Goal: Task Accomplishment & Management: Complete application form

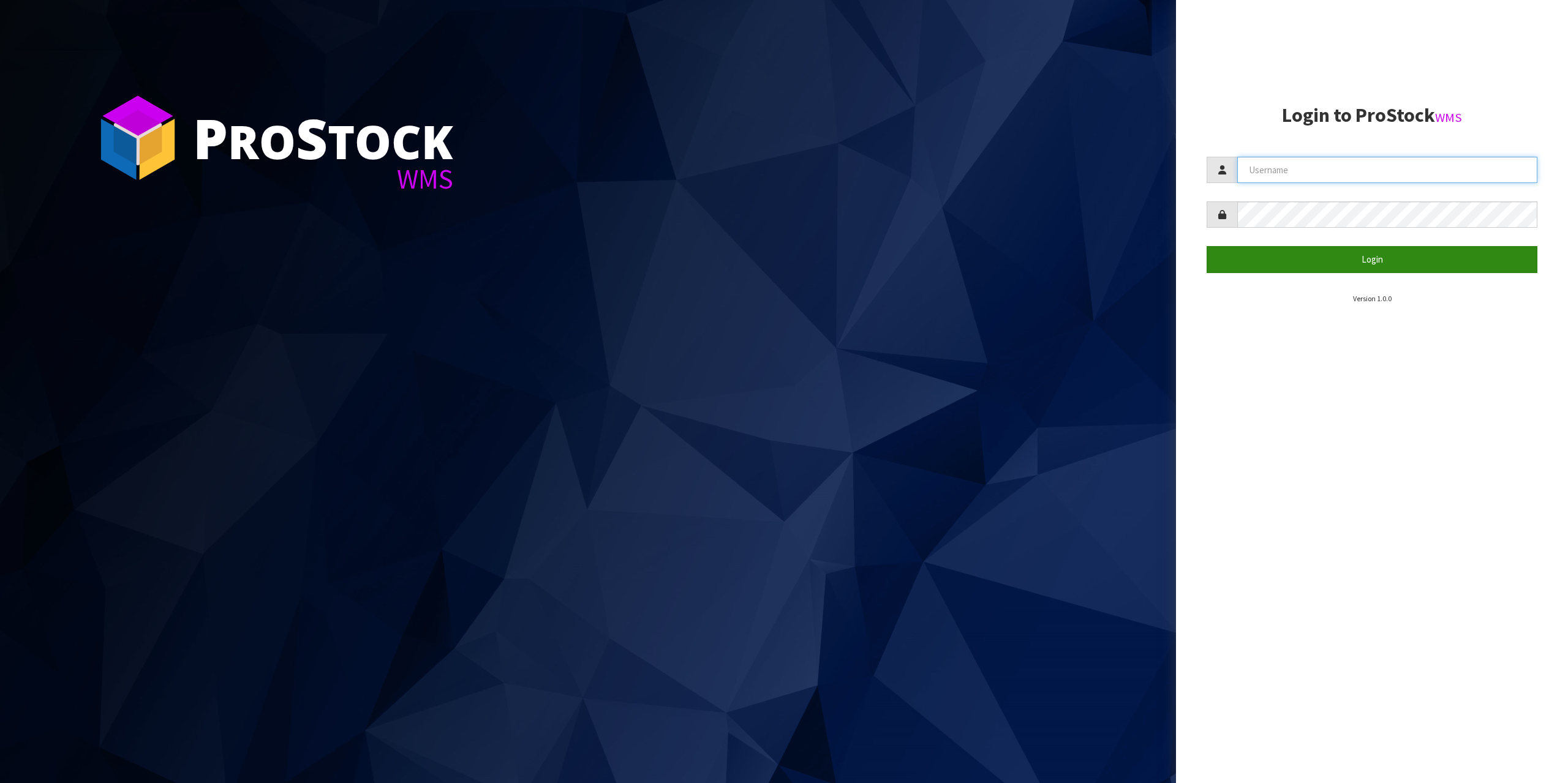
type input "[EMAIL_ADDRESS][DOMAIN_NAME]"
click at [1355, 261] on button "Login" at bounding box center [1372, 259] width 331 height 26
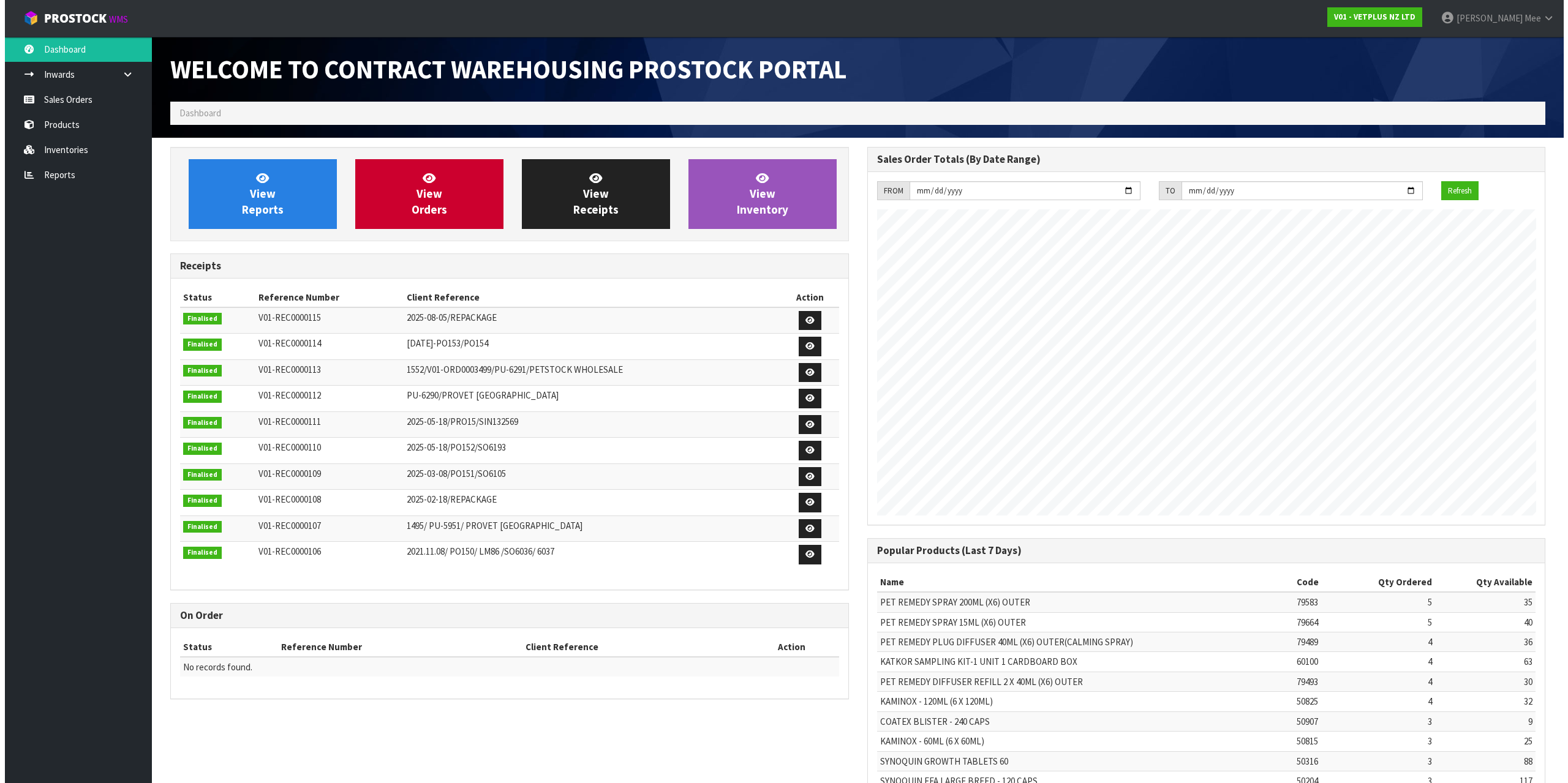
scroll to position [679, 696]
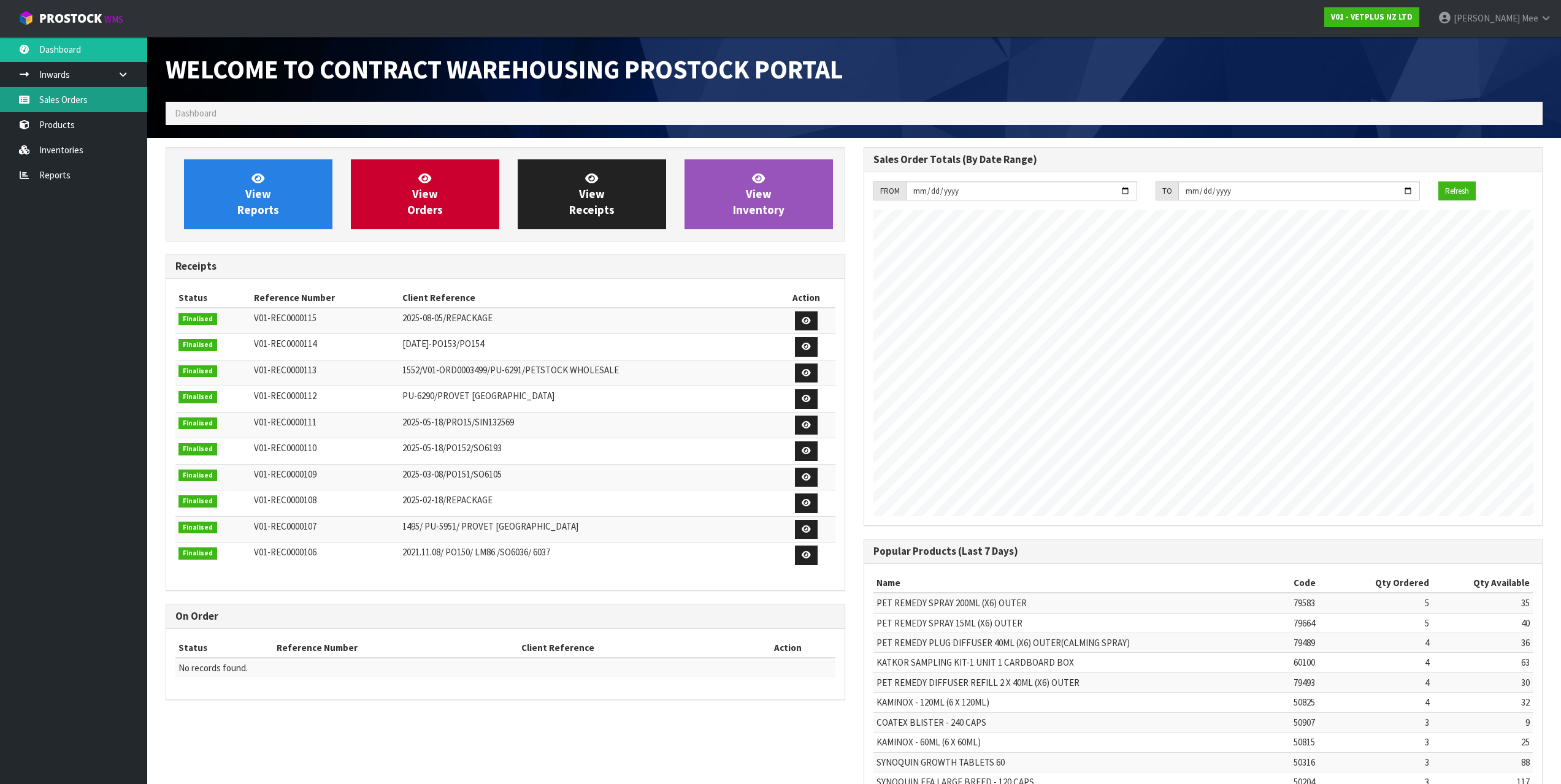
click at [83, 95] on link "Sales Orders" at bounding box center [73, 99] width 147 height 25
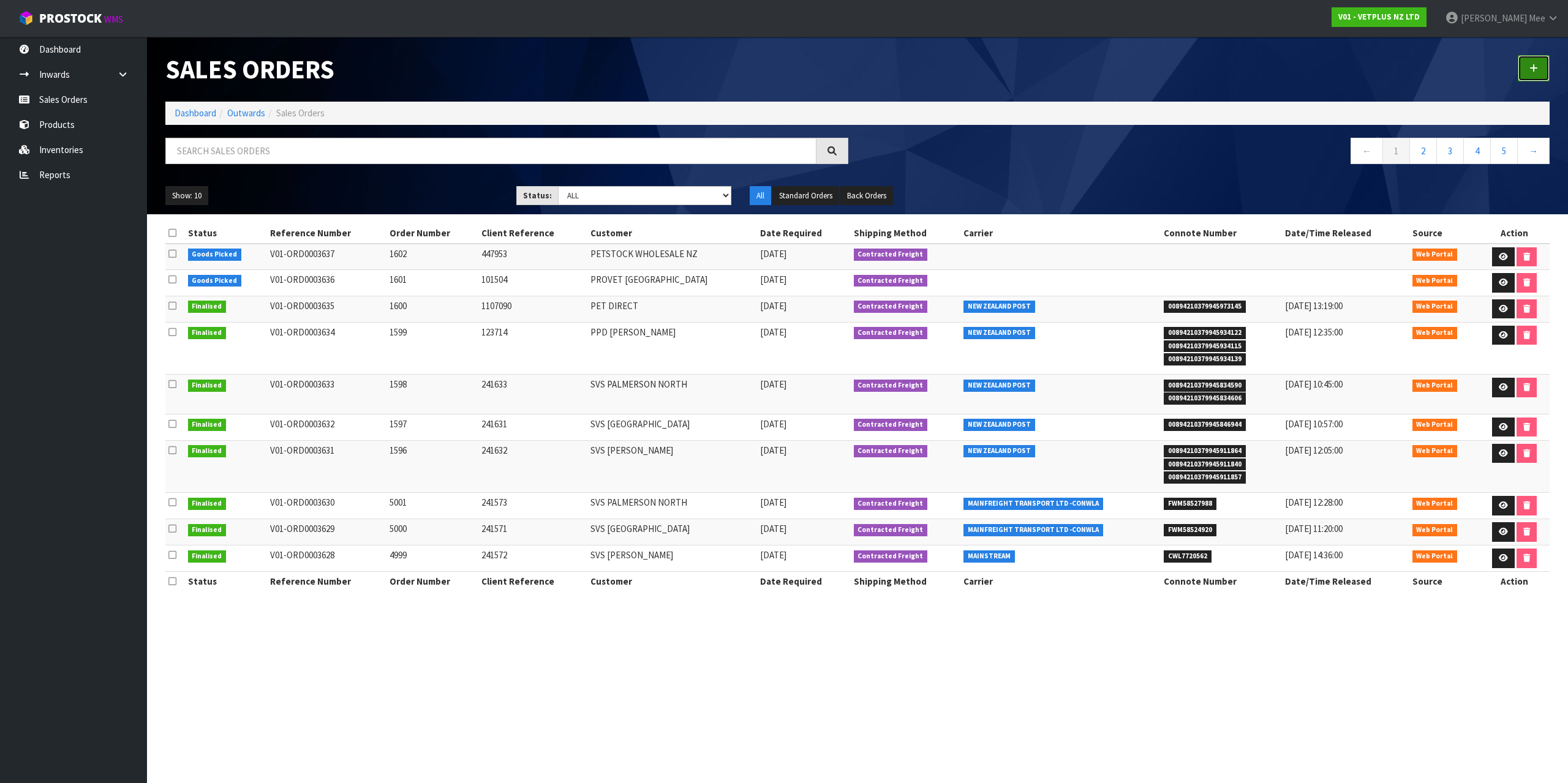
click at [1542, 63] on link at bounding box center [1534, 68] width 32 height 26
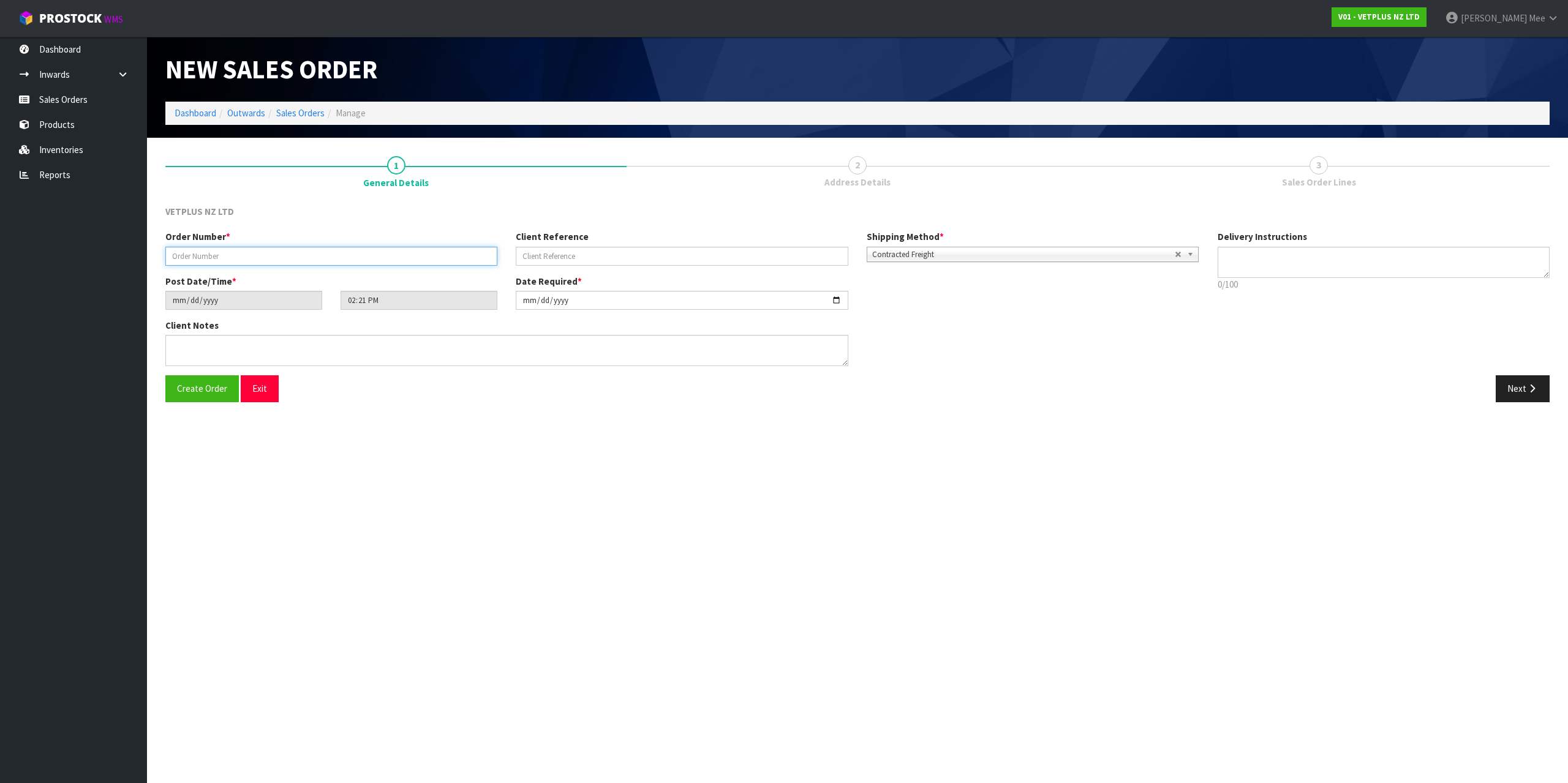
drag, startPoint x: 235, startPoint y: 254, endPoint x: 264, endPoint y: 253, distance: 29.0
click at [235, 254] on input "text" at bounding box center [331, 257] width 332 height 19
type input "5002"
type input "241789"
click at [1526, 388] on button "Next" at bounding box center [1523, 388] width 54 height 26
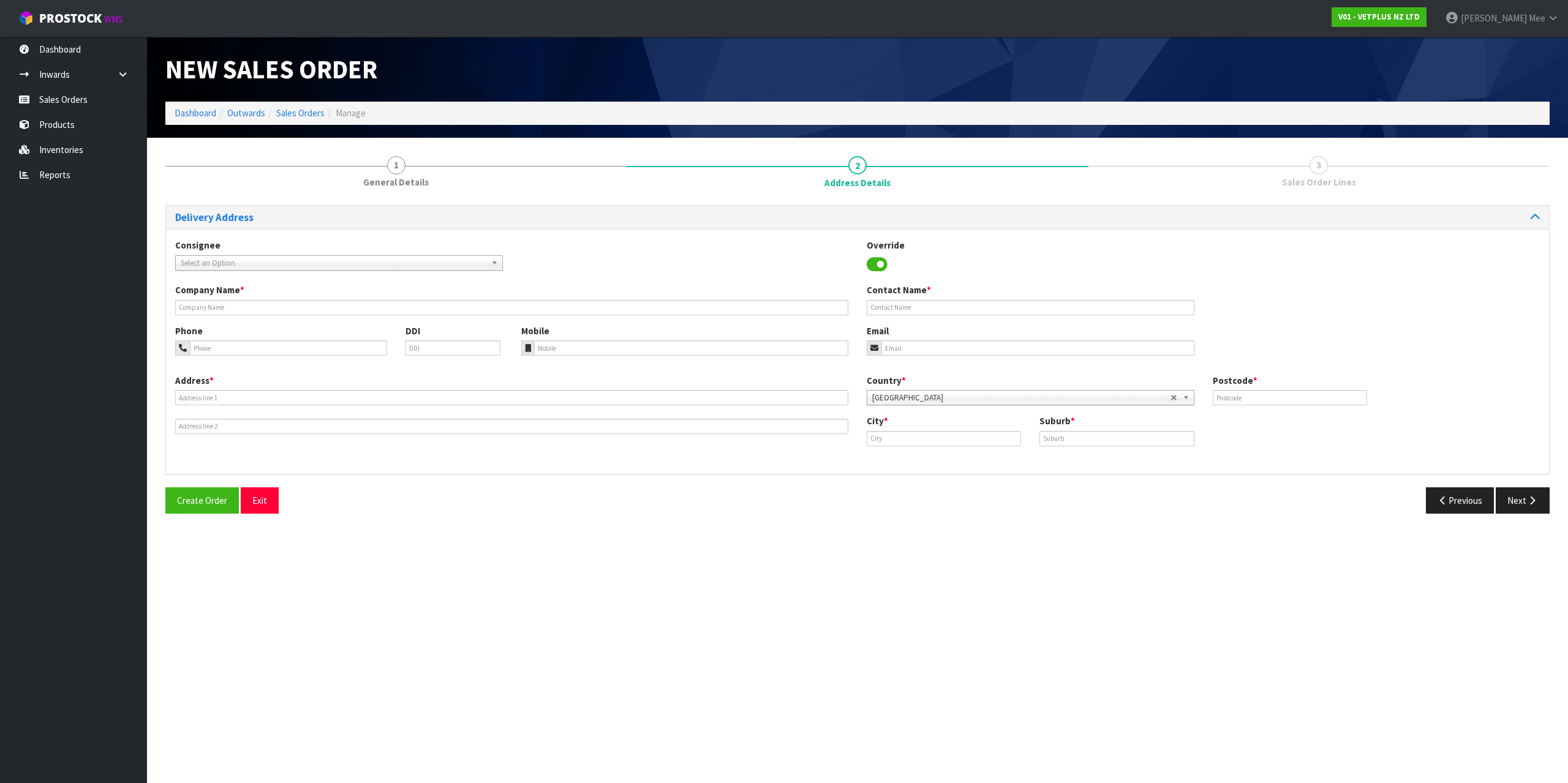
click at [219, 258] on span "Select an Option" at bounding box center [333, 263] width 306 height 14
type input "svs ham"
click at [290, 295] on li "SVSHLZ - SVS HAM ILTON" at bounding box center [339, 298] width 322 height 15
type input "SVS [PERSON_NAME]"
type input "[STREET_ADDRESS][PERSON_NAME]"
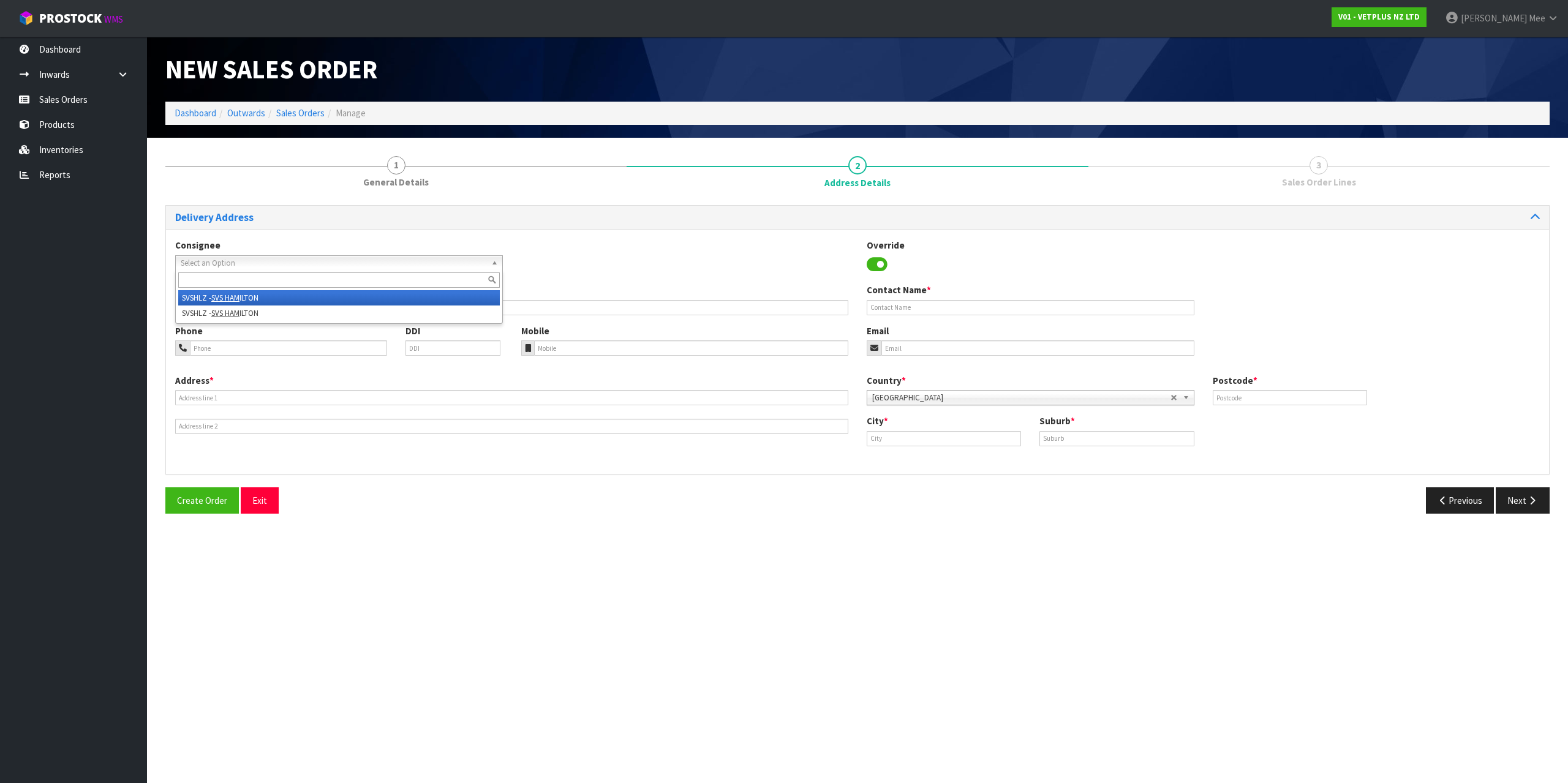
type input "3200"
type input "[PERSON_NAME]"
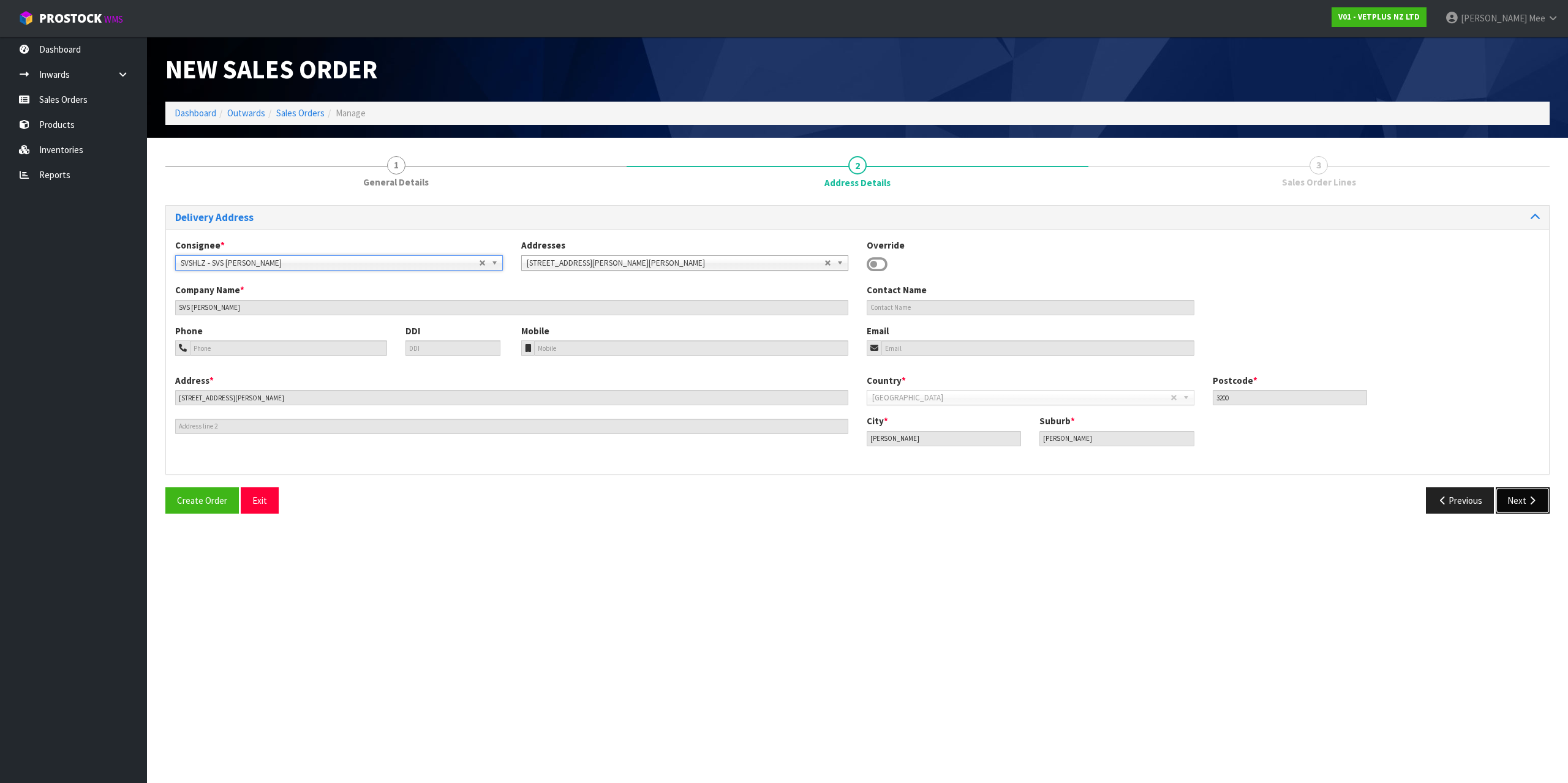
click at [1516, 494] on button "Next" at bounding box center [1523, 501] width 54 height 26
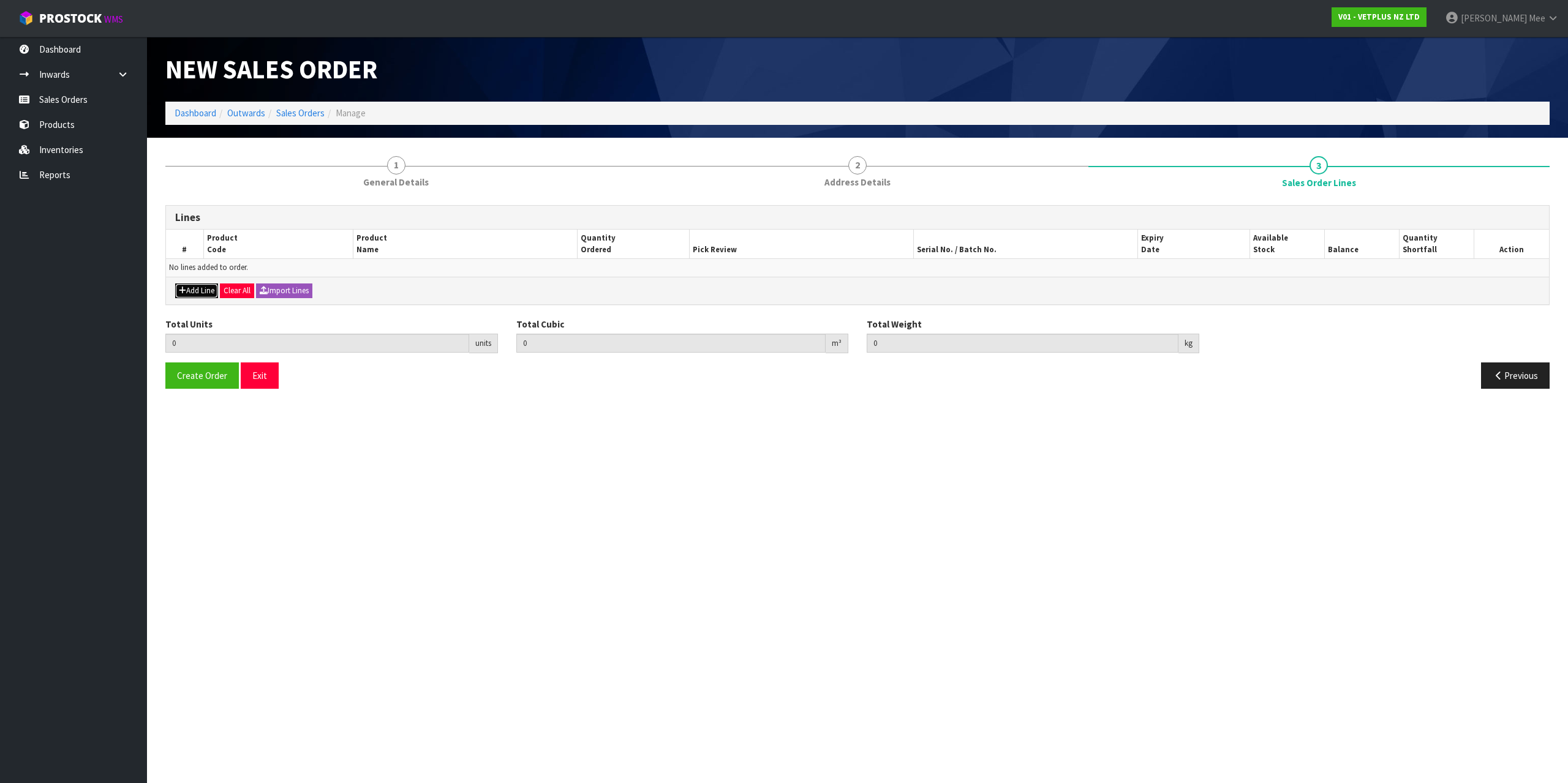
click at [196, 288] on button "Add Line" at bounding box center [197, 290] width 43 height 14
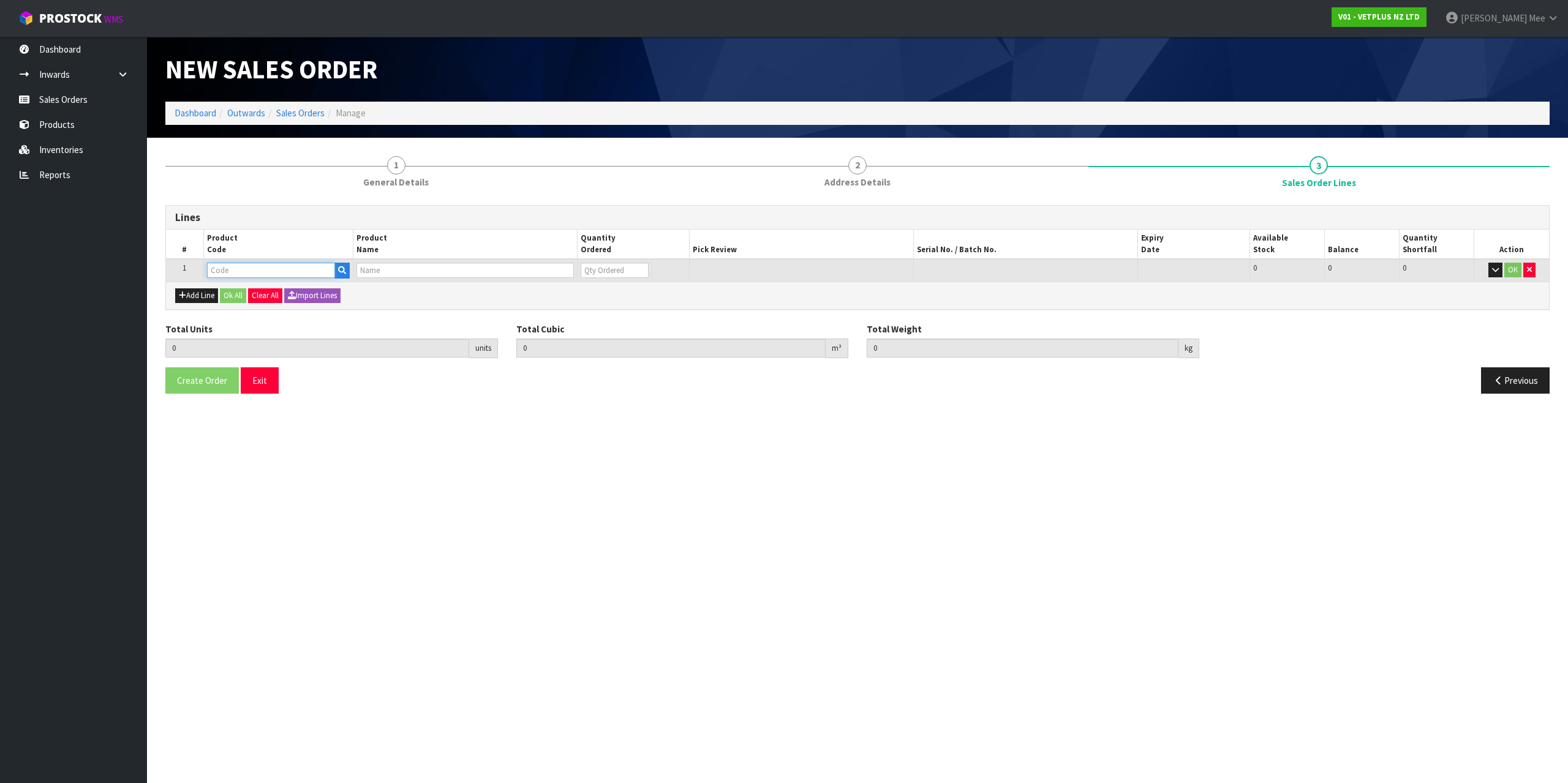
click at [234, 274] on input "text" at bounding box center [271, 270] width 128 height 15
type input "50040"
type input "0.000000"
type input "0.000"
type input "CALMEX CAT"
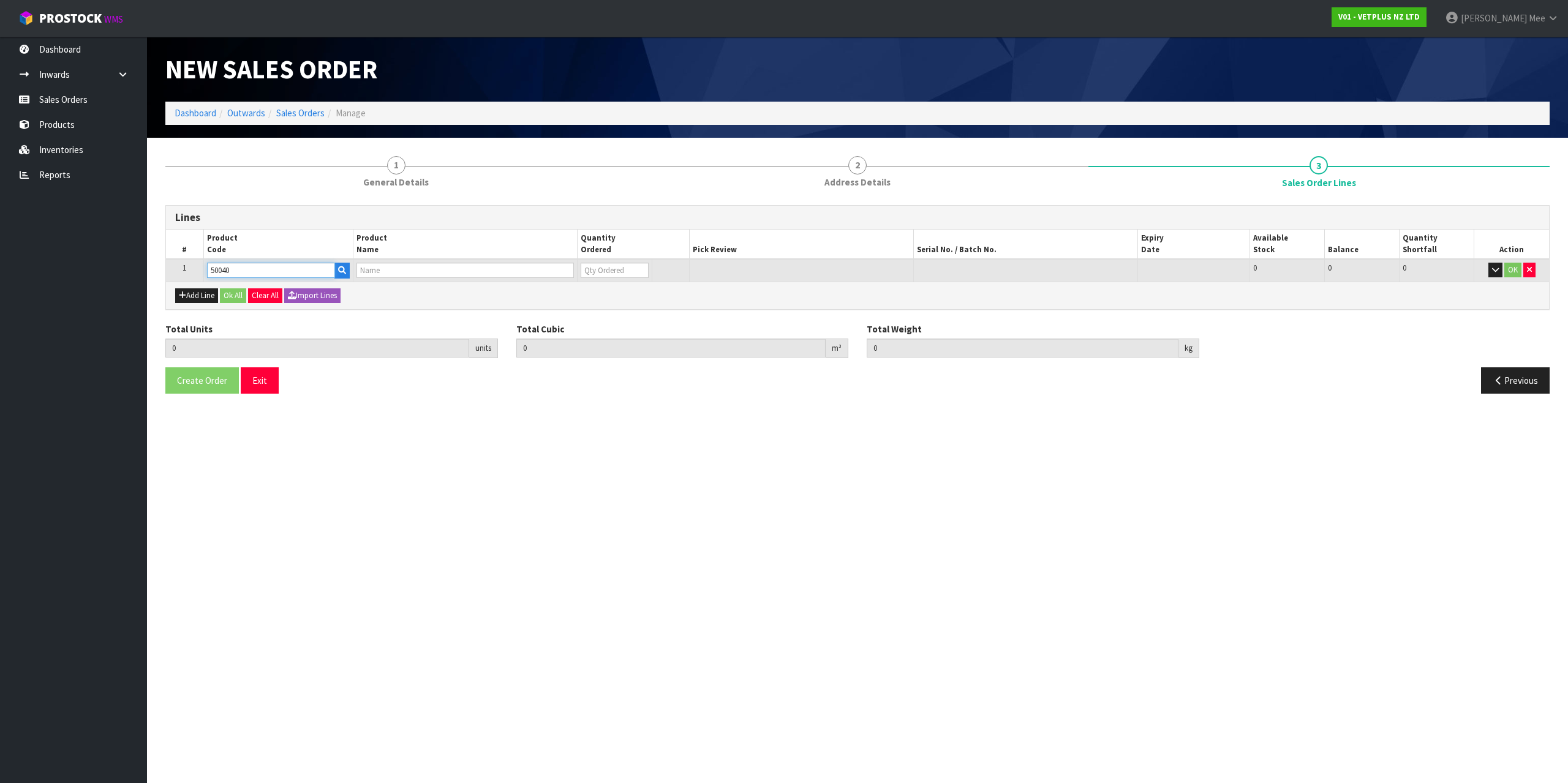
type input "0"
type input "50040"
click at [573, 270] on tr "1 50040 CALMEX CAT 0 [MEDICAL_DATA] 459 459 0 OK" at bounding box center [858, 270] width 1383 height 23
type input "9"
type input "0.002376"
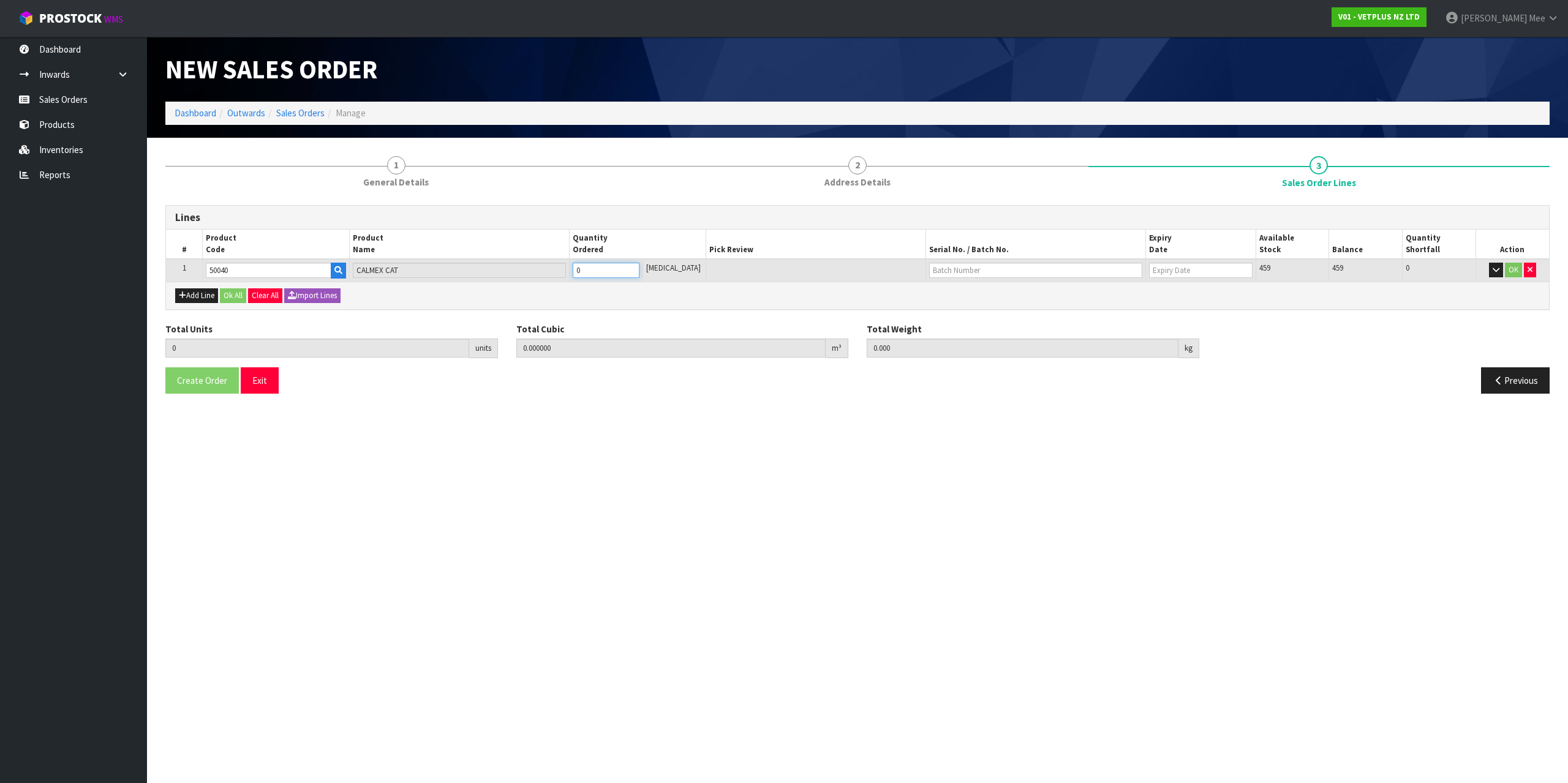
type input "1.35"
type input "9"
type input "96"
type input "0.034272"
type input "14.8"
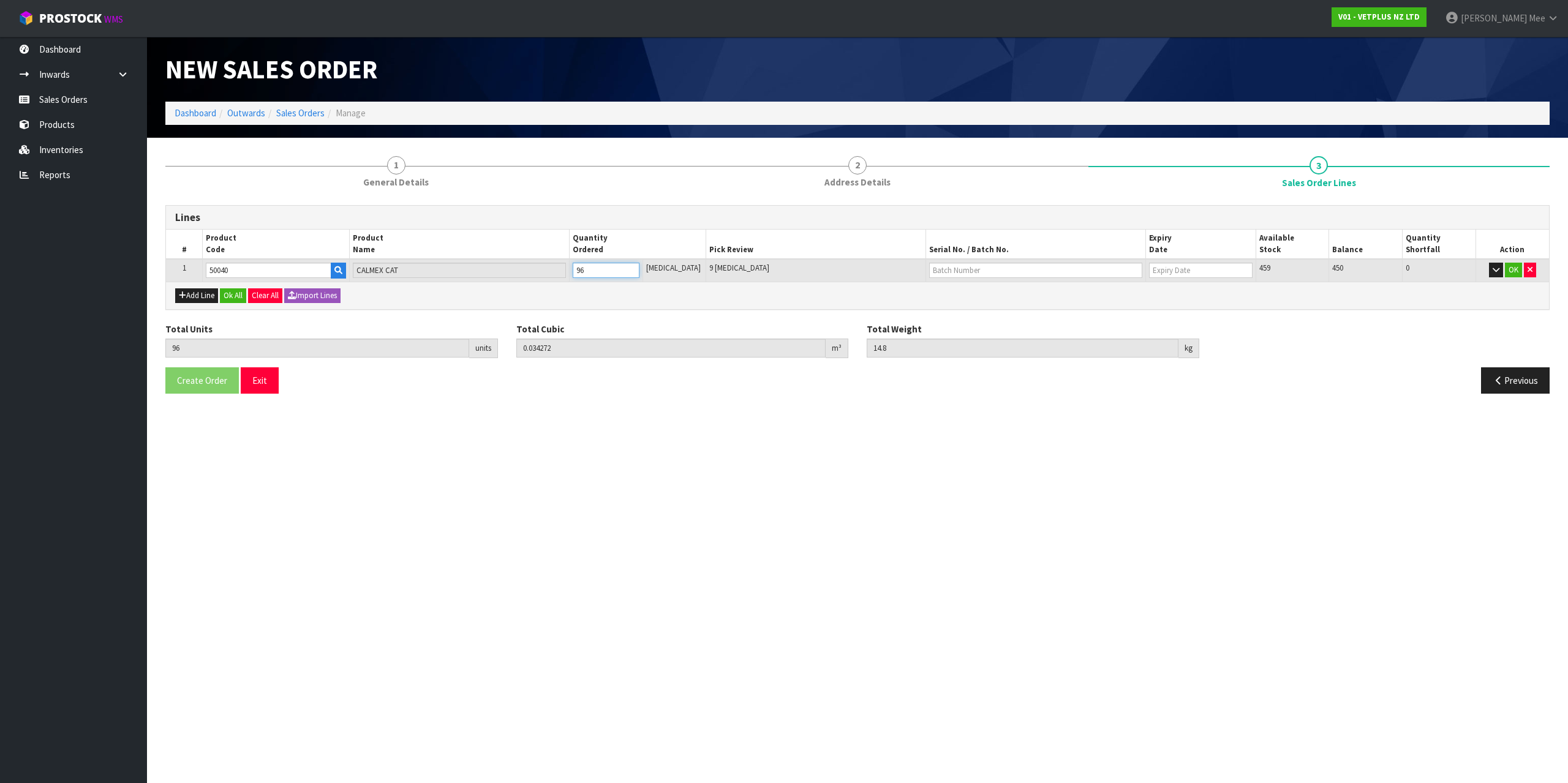
type input "96"
click at [202, 297] on button "Add Line" at bounding box center [197, 295] width 43 height 14
type input "0"
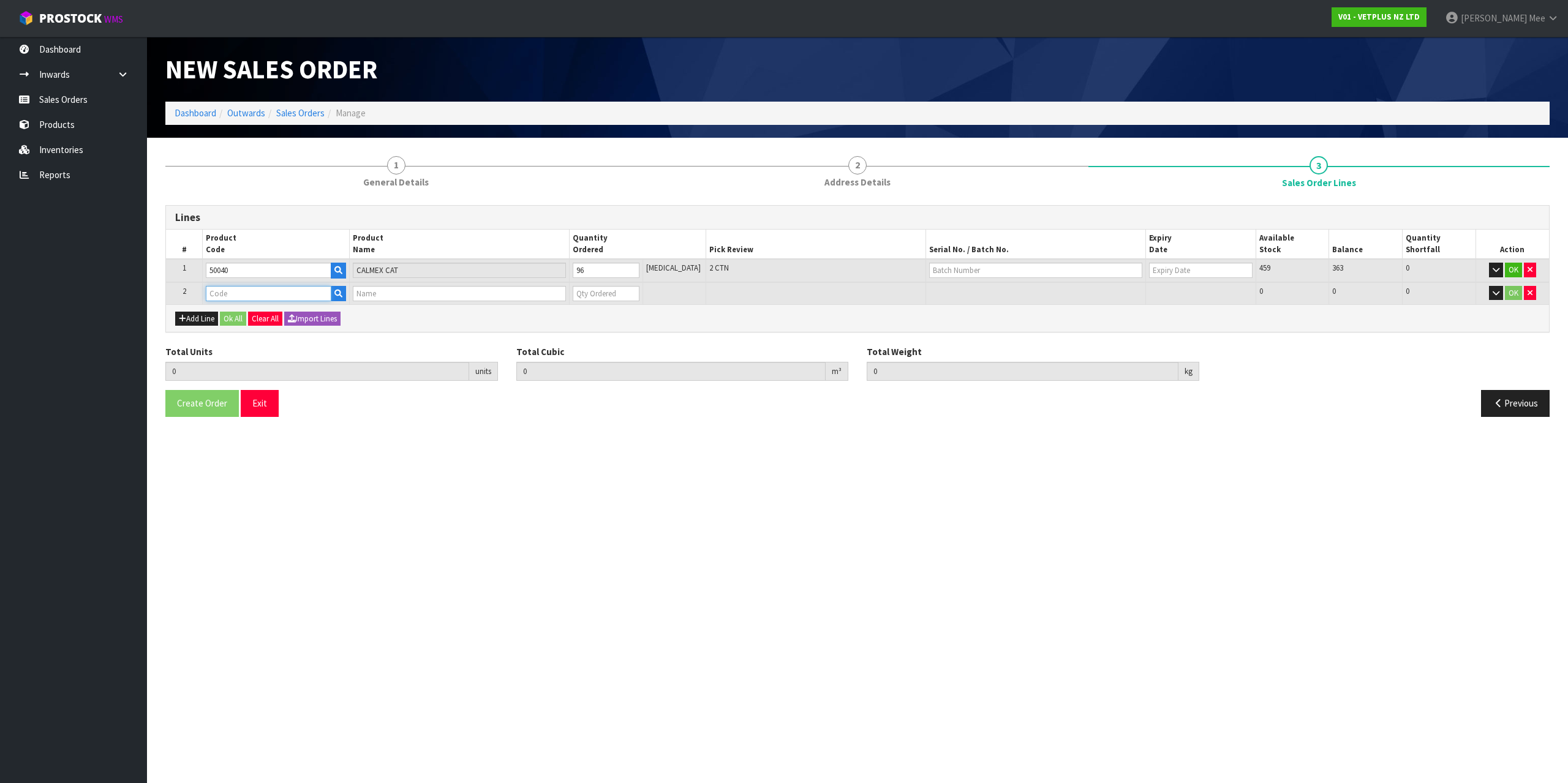
drag, startPoint x: 228, startPoint y: 292, endPoint x: 371, endPoint y: 298, distance: 143.1
click at [229, 292] on input "text" at bounding box center [268, 294] width 125 height 15
type input "46000"
type input "96"
type input "0.034272"
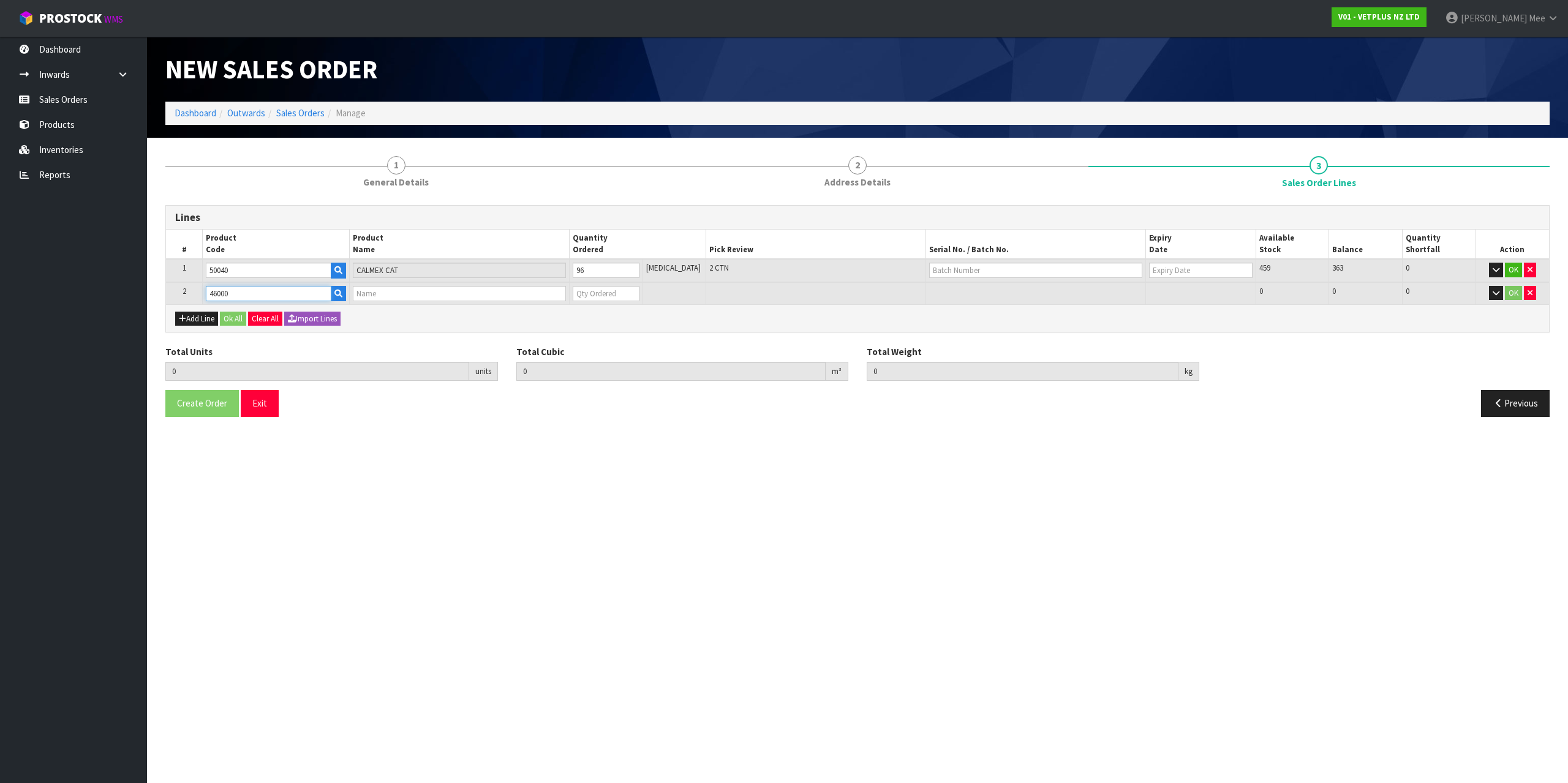
type input "14.8"
type input "CALMEX EQUINE 24 X 60G"
type input "0"
type input "46000"
click at [594, 295] on input "0" at bounding box center [606, 294] width 67 height 15
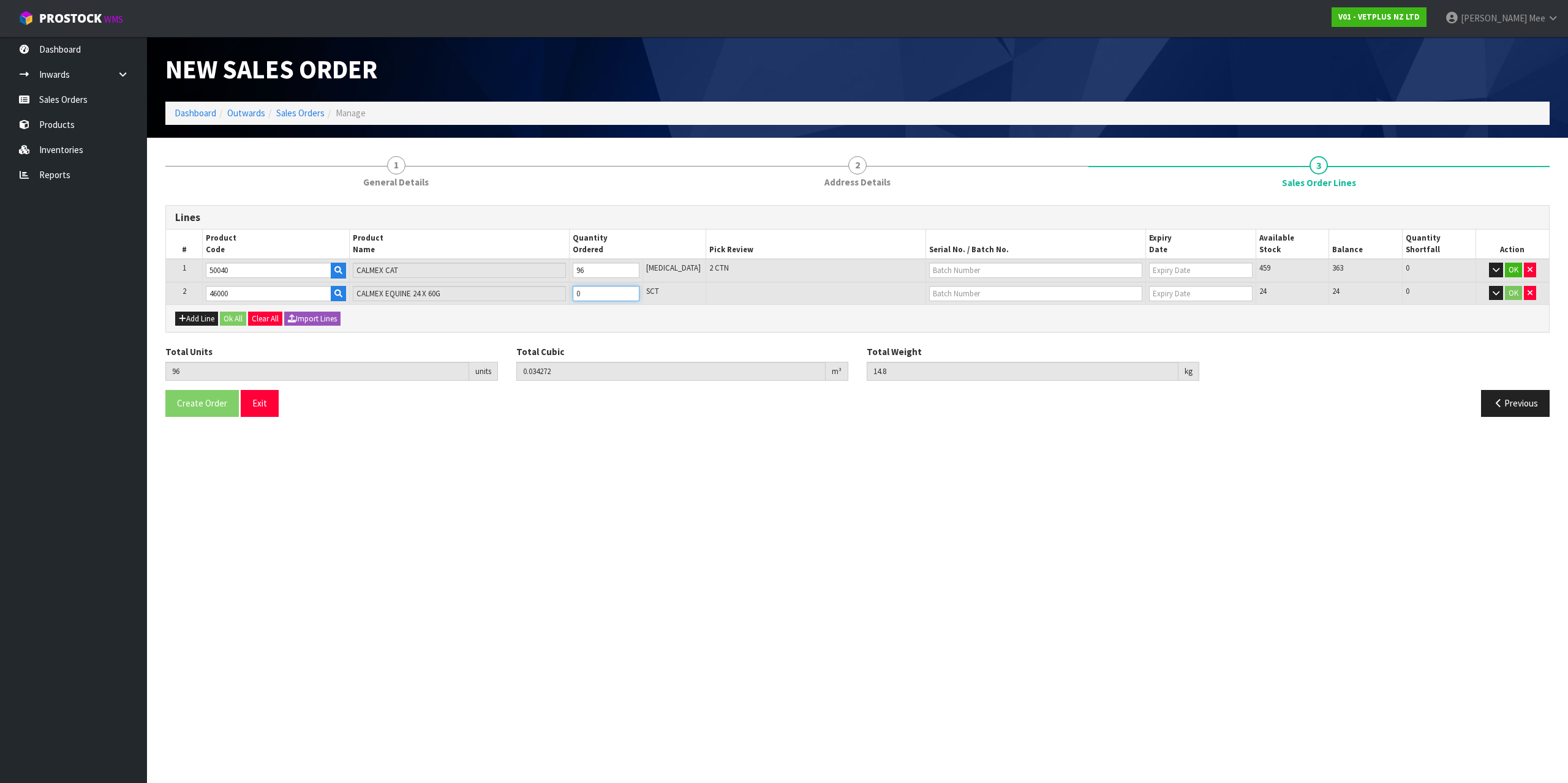
type input "97"
type input "0.040272"
type input "16.54"
type input "1"
click at [640, 292] on input "1" at bounding box center [606, 294] width 67 height 15
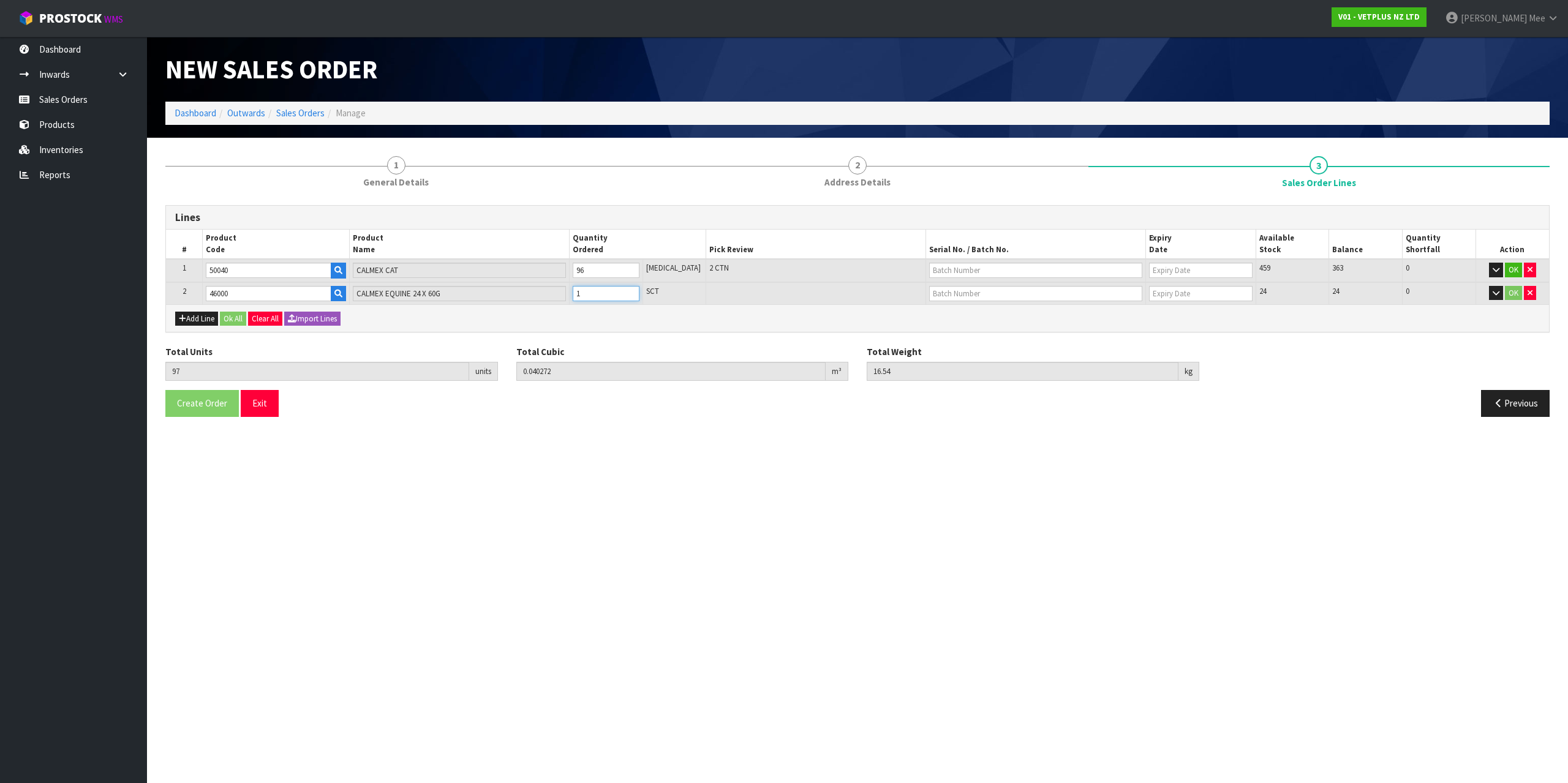
type input "98"
type input "0.046272"
type input "18.28"
type input "2"
click at [640, 292] on input "2" at bounding box center [606, 294] width 67 height 15
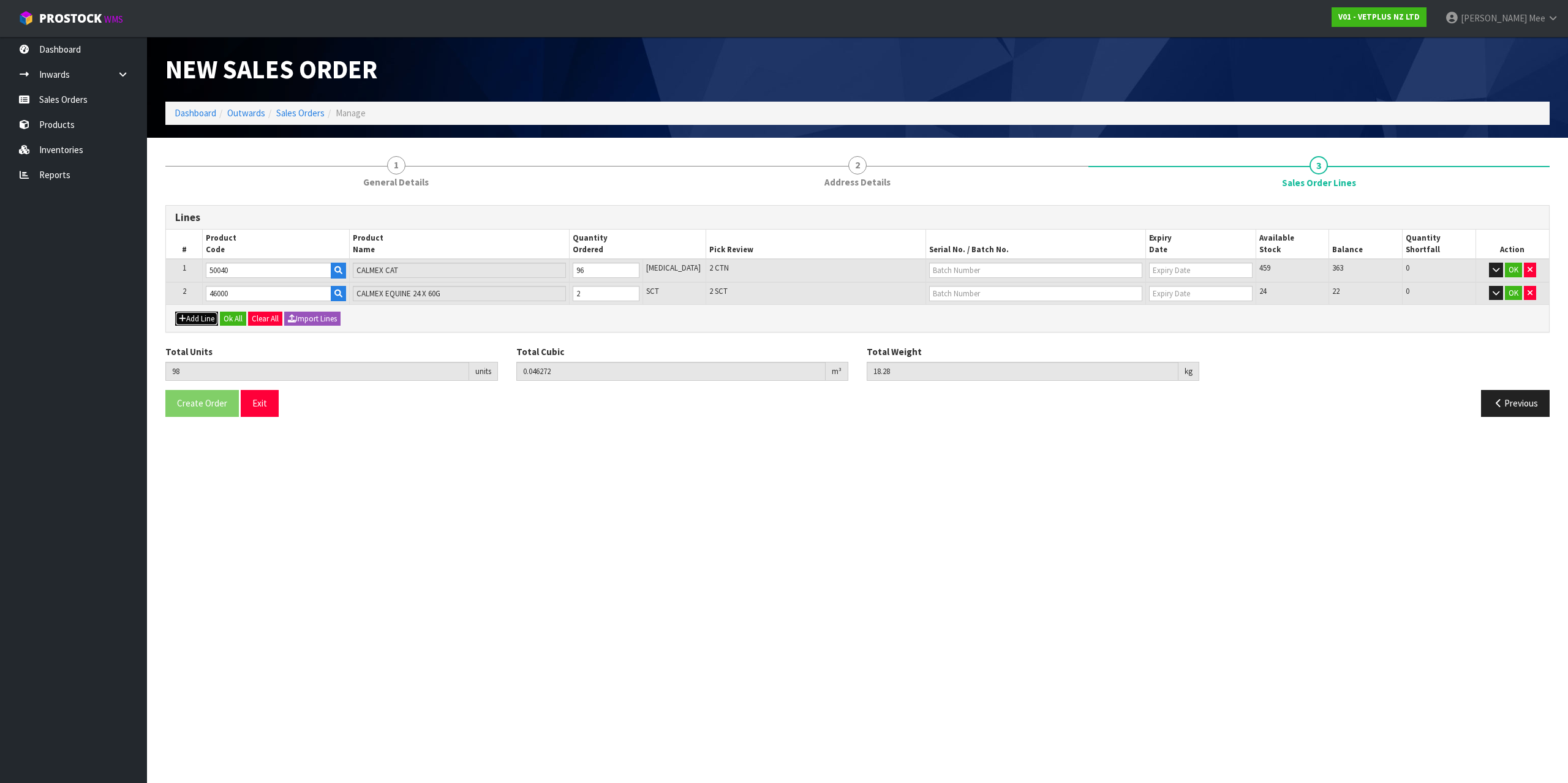
click at [187, 324] on button "Add Line" at bounding box center [197, 319] width 43 height 14
type input "0"
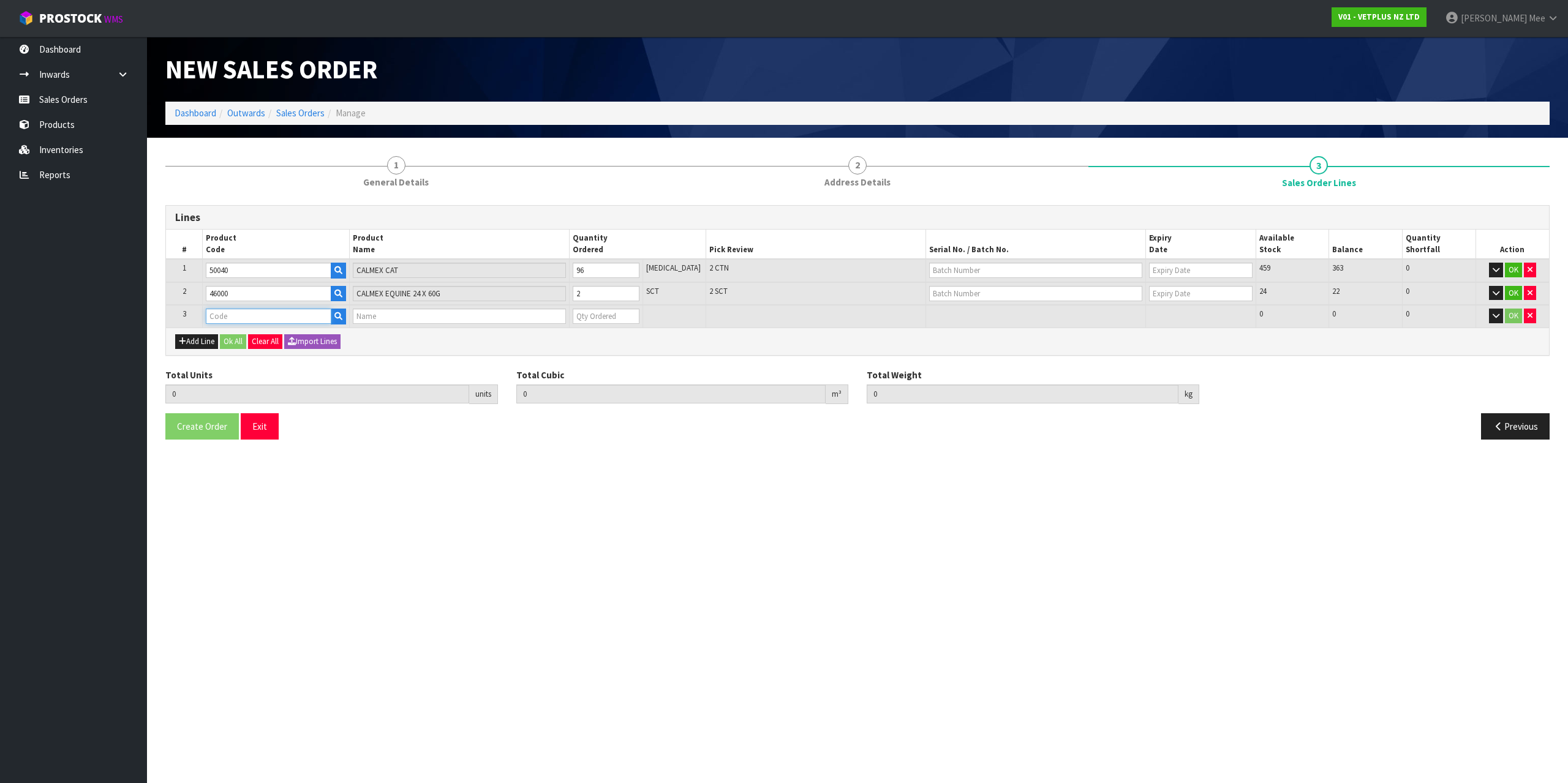
click at [224, 315] on input "text" at bounding box center [268, 316] width 125 height 15
type input "50915"
type input "98"
type input "0.046272"
type input "18.28"
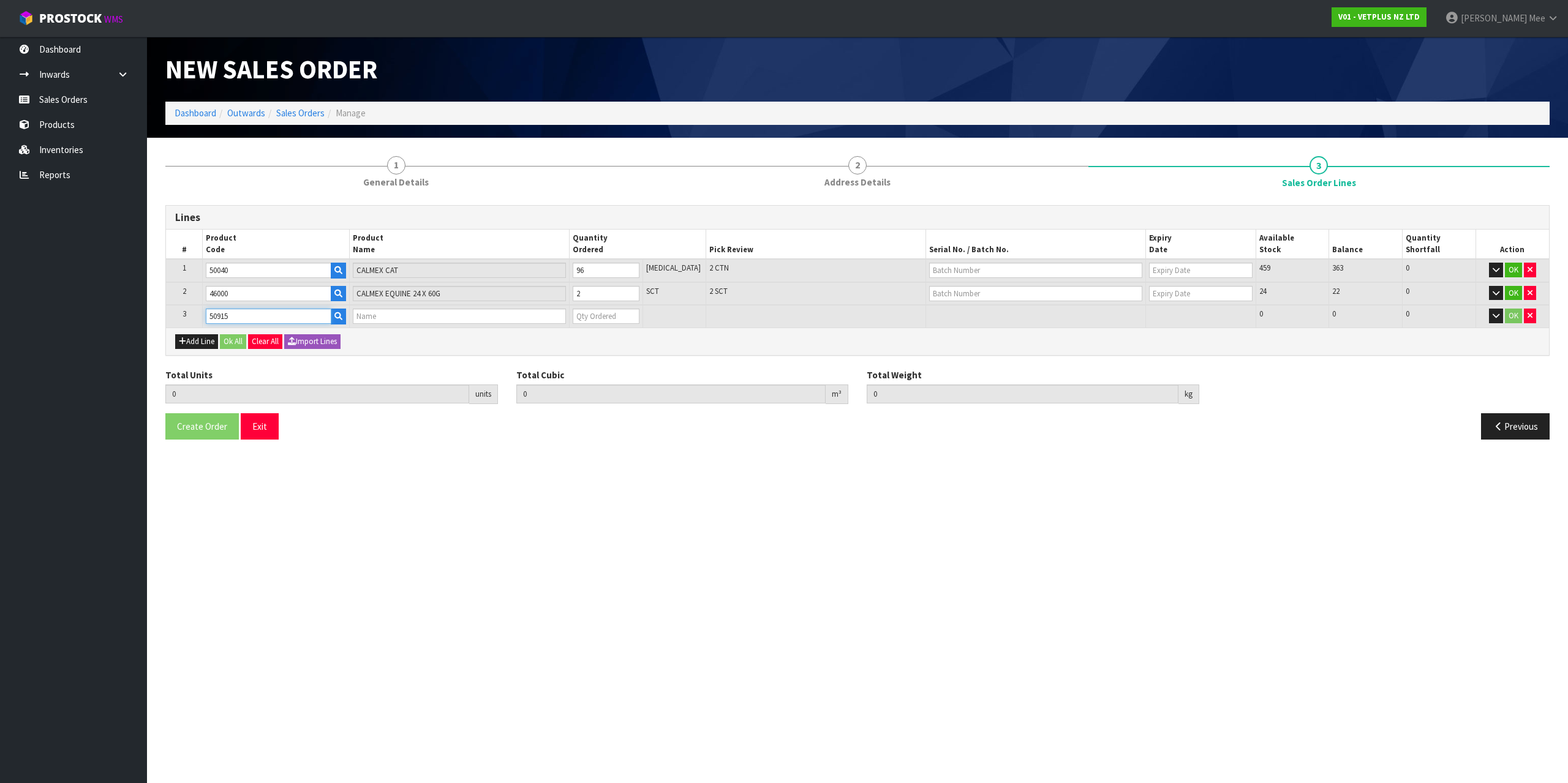
type input "COATEX LIQUID PUMP - 150ML"
type input "0"
type input "50915"
click at [612, 319] on input "0" at bounding box center [606, 316] width 67 height 15
click at [640, 310] on input "0" at bounding box center [606, 316] width 67 height 15
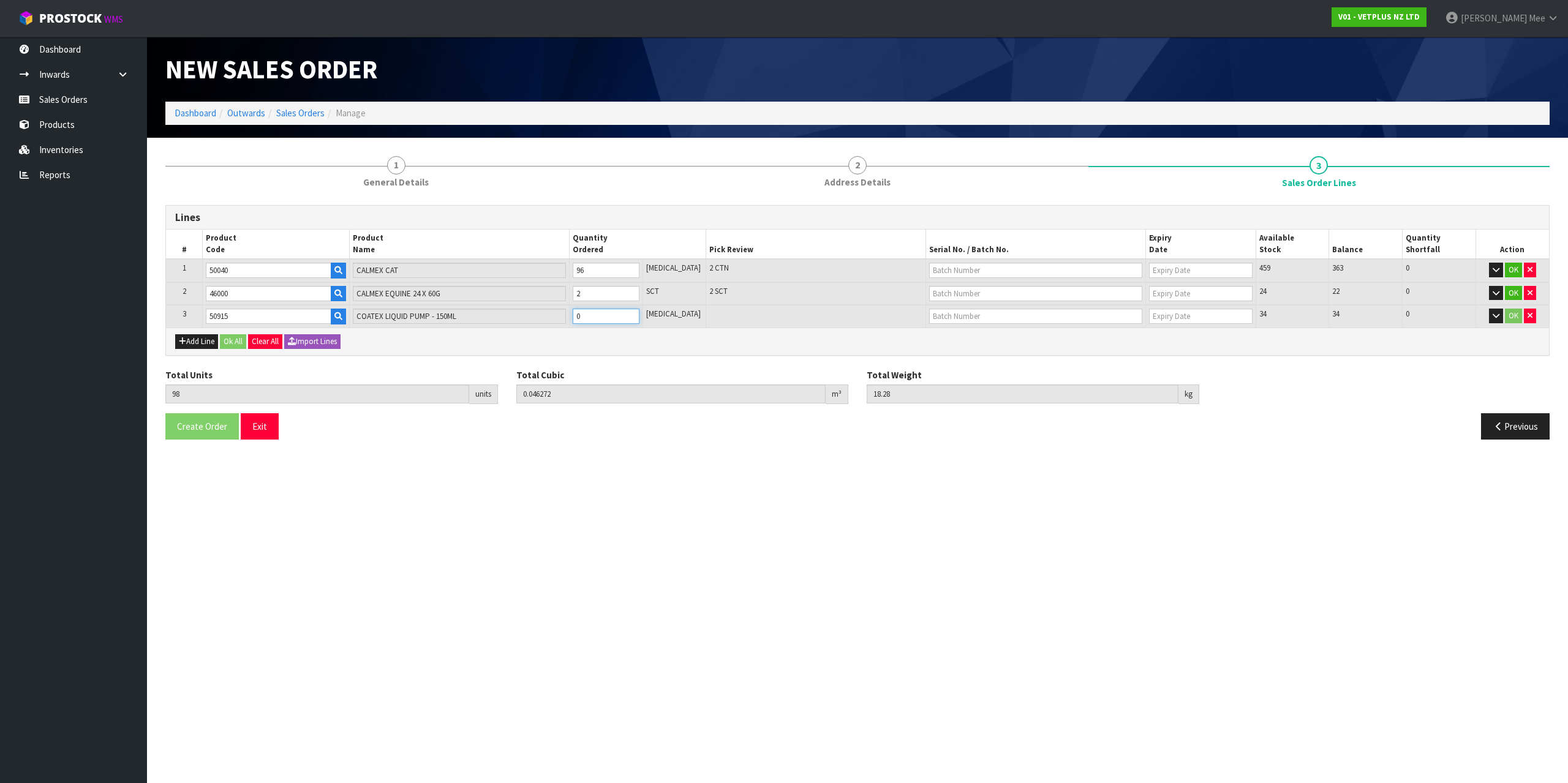
click at [640, 310] on input "0" at bounding box center [606, 316] width 67 height 15
type input "99"
type input "0.046735"
type input "18.48"
type input "1"
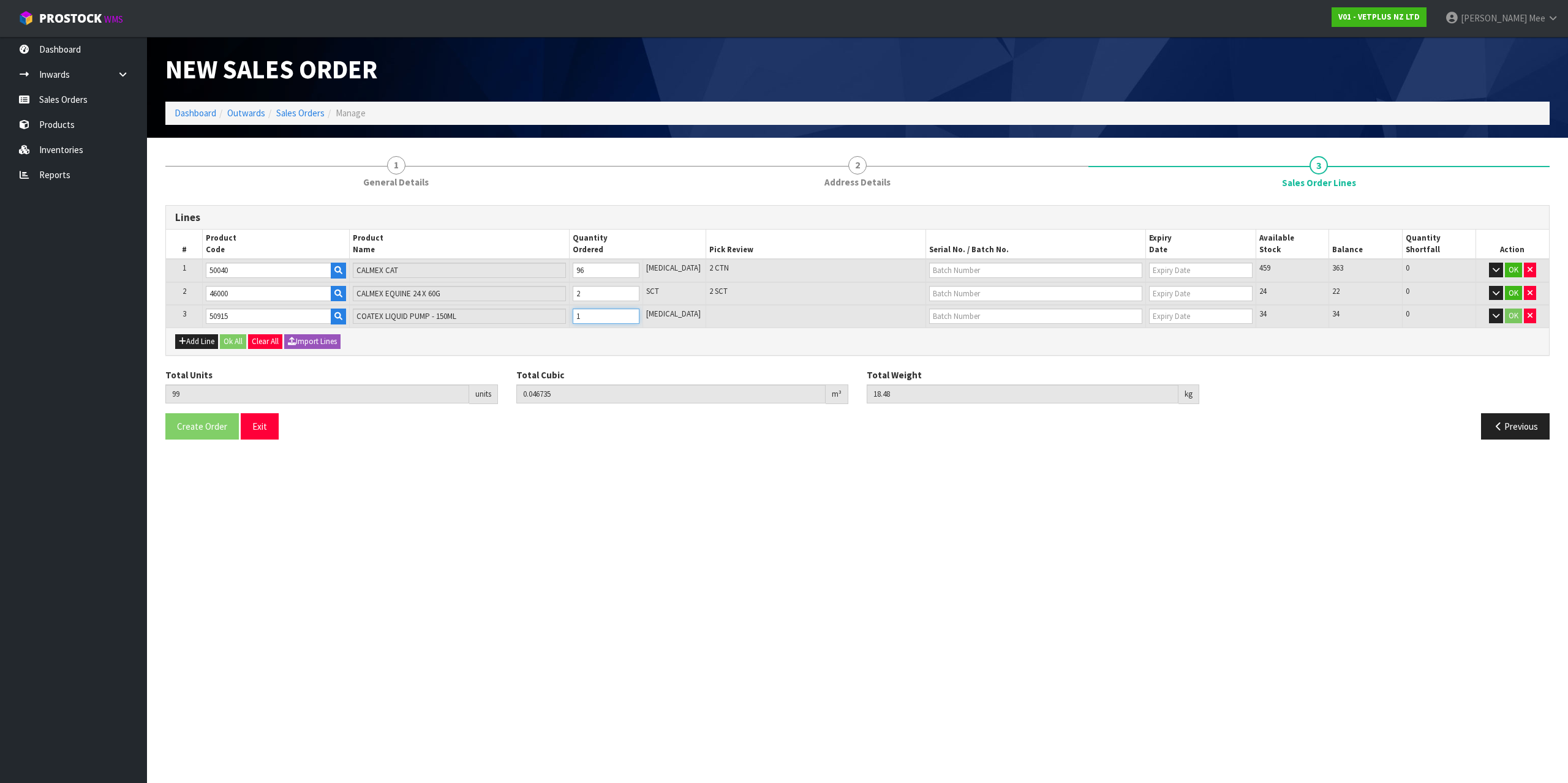
click at [640, 313] on input "1" at bounding box center [606, 316] width 67 height 15
type input "100"
type input "0.047198"
type input "18.68"
type input "2"
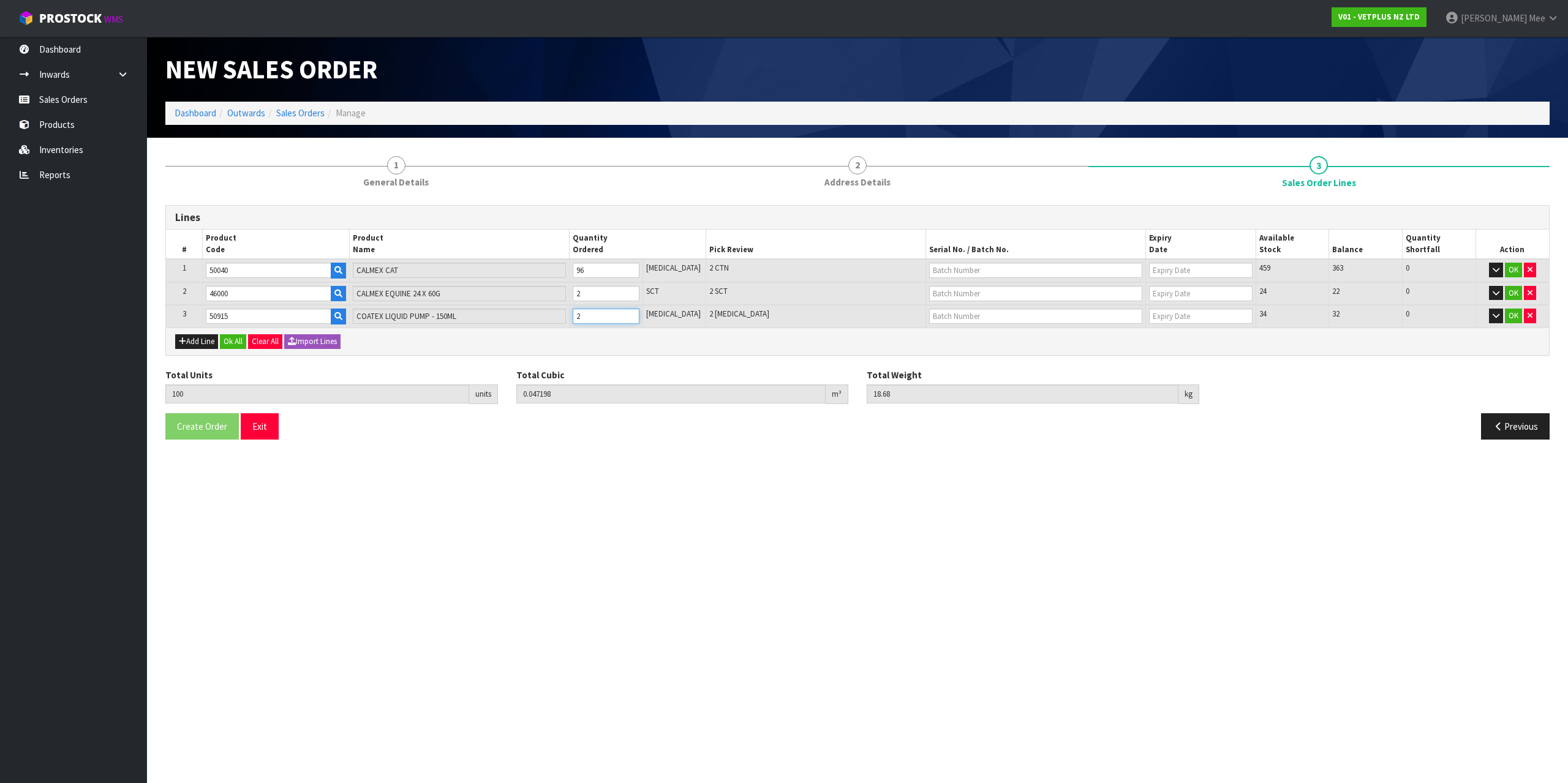
click at [640, 313] on input "2" at bounding box center [606, 316] width 67 height 15
type input "101"
type input "0.047661"
type input "18.88"
type input "3"
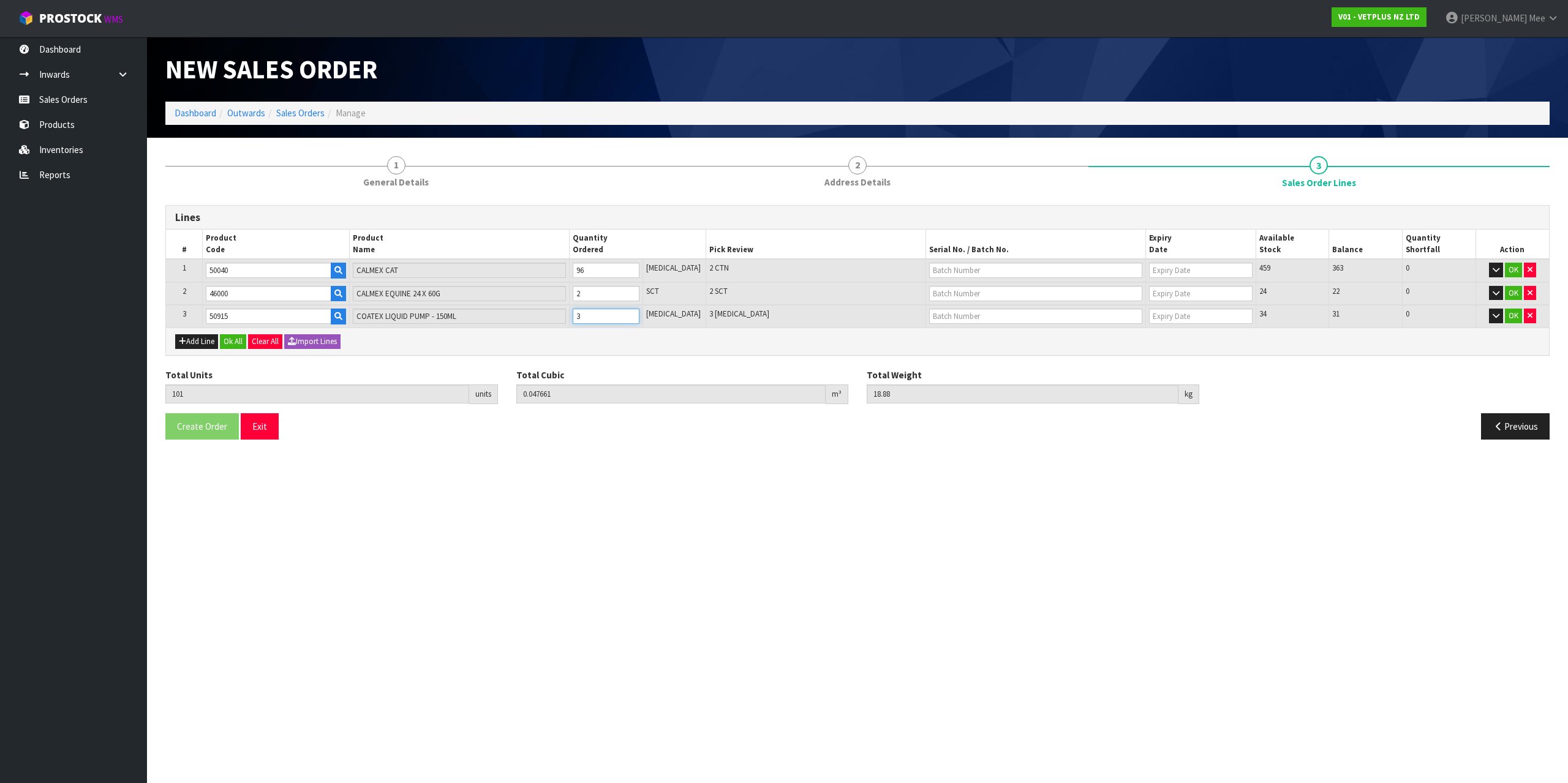
click at [640, 313] on input "3" at bounding box center [606, 316] width 67 height 15
type input "102"
type input "0.048124"
type input "19.08"
type input "4"
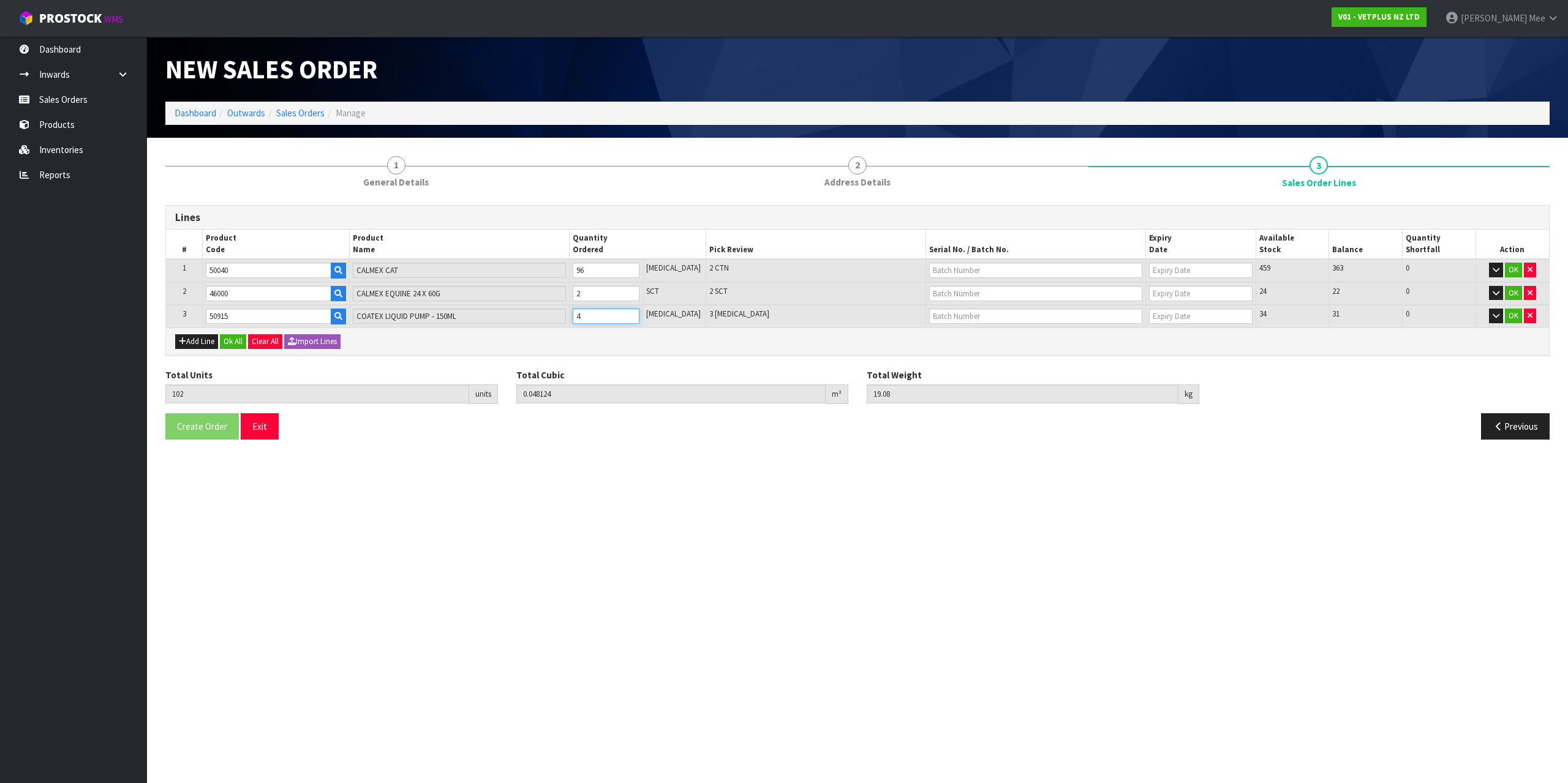
click at [640, 313] on input "4" at bounding box center [606, 316] width 67 height 15
type input "103"
type input "0.048587"
type input "19.28"
type input "5"
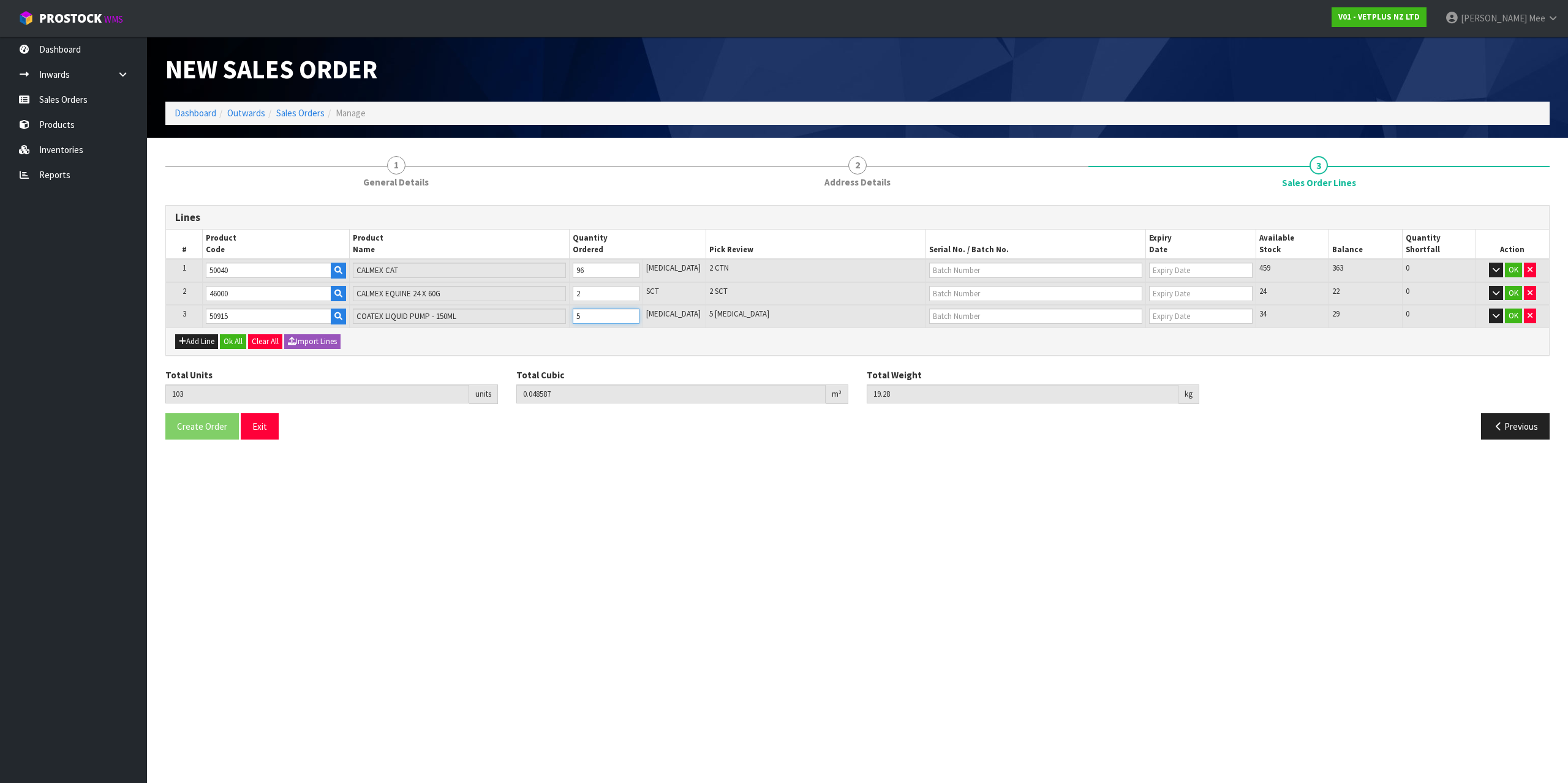
click at [640, 313] on input "5" at bounding box center [606, 316] width 67 height 15
type input "104"
type input "0.04905"
type input "19.48"
type input "6"
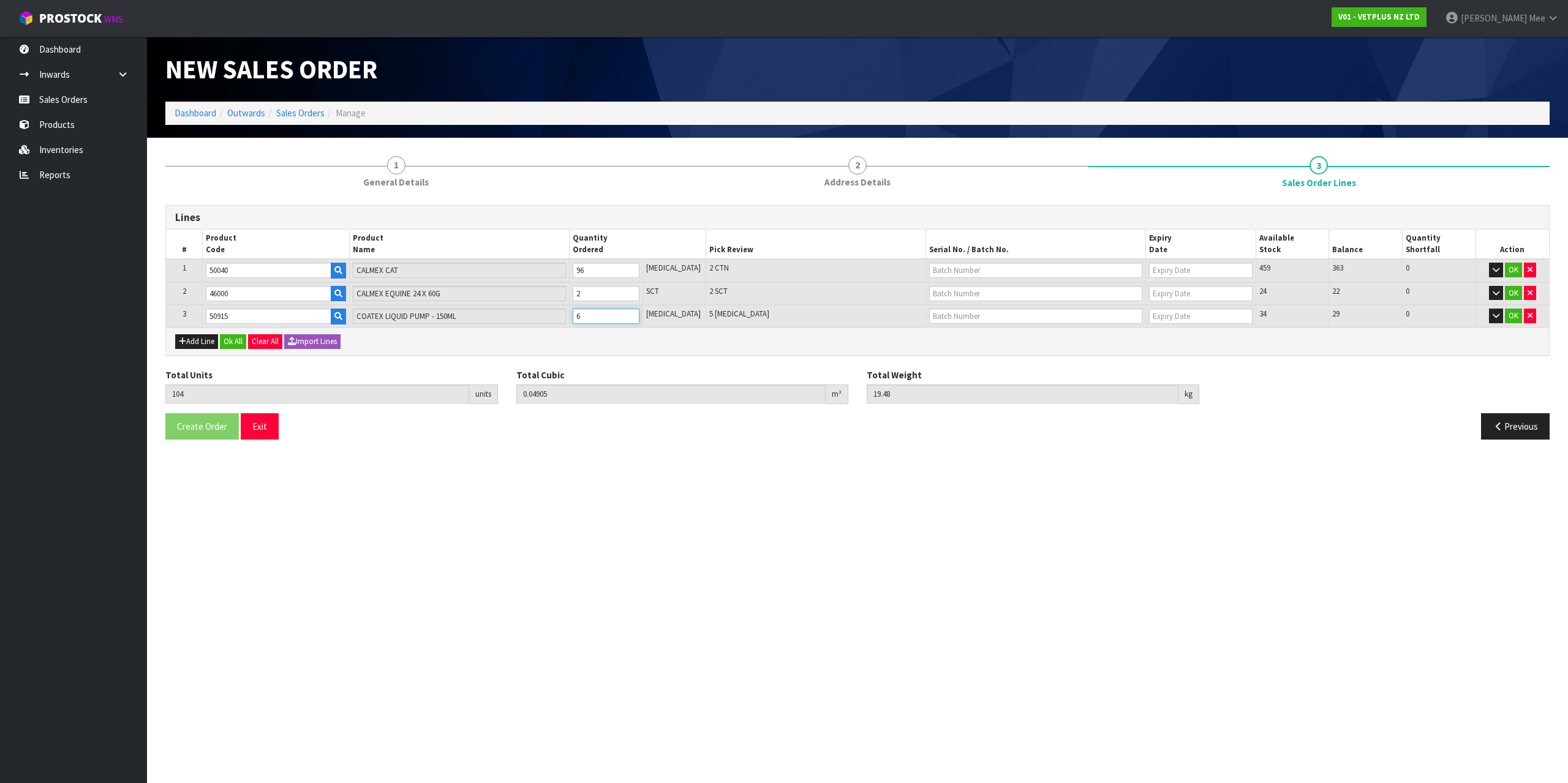
click at [640, 313] on input "6" at bounding box center [606, 316] width 67 height 15
click at [188, 344] on button "Add Line" at bounding box center [197, 341] width 43 height 14
type input "0"
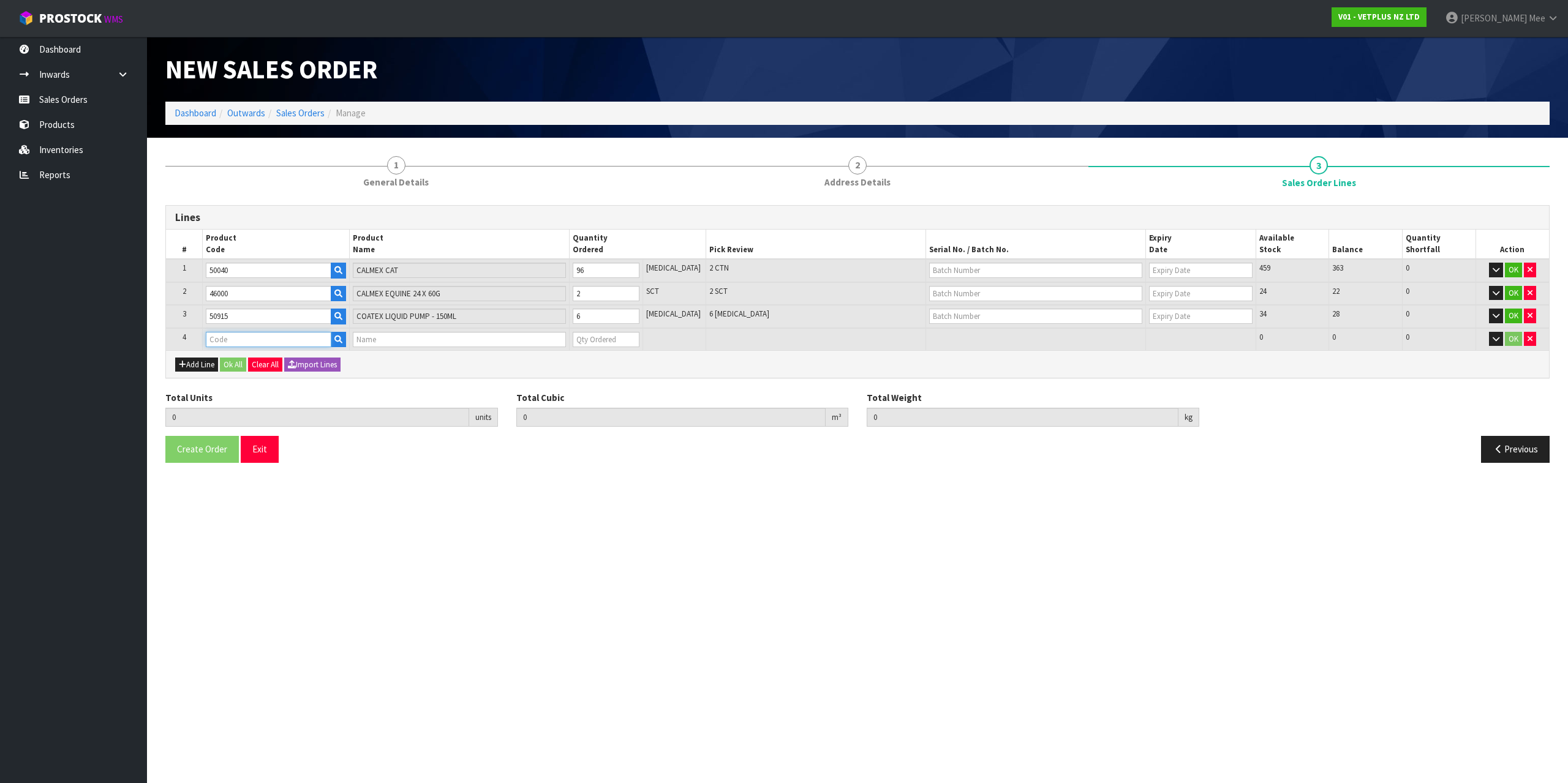
click at [222, 342] on input "text" at bounding box center [268, 339] width 125 height 15
type input "50204"
type input "104"
type input "0.04905"
type input "19.48"
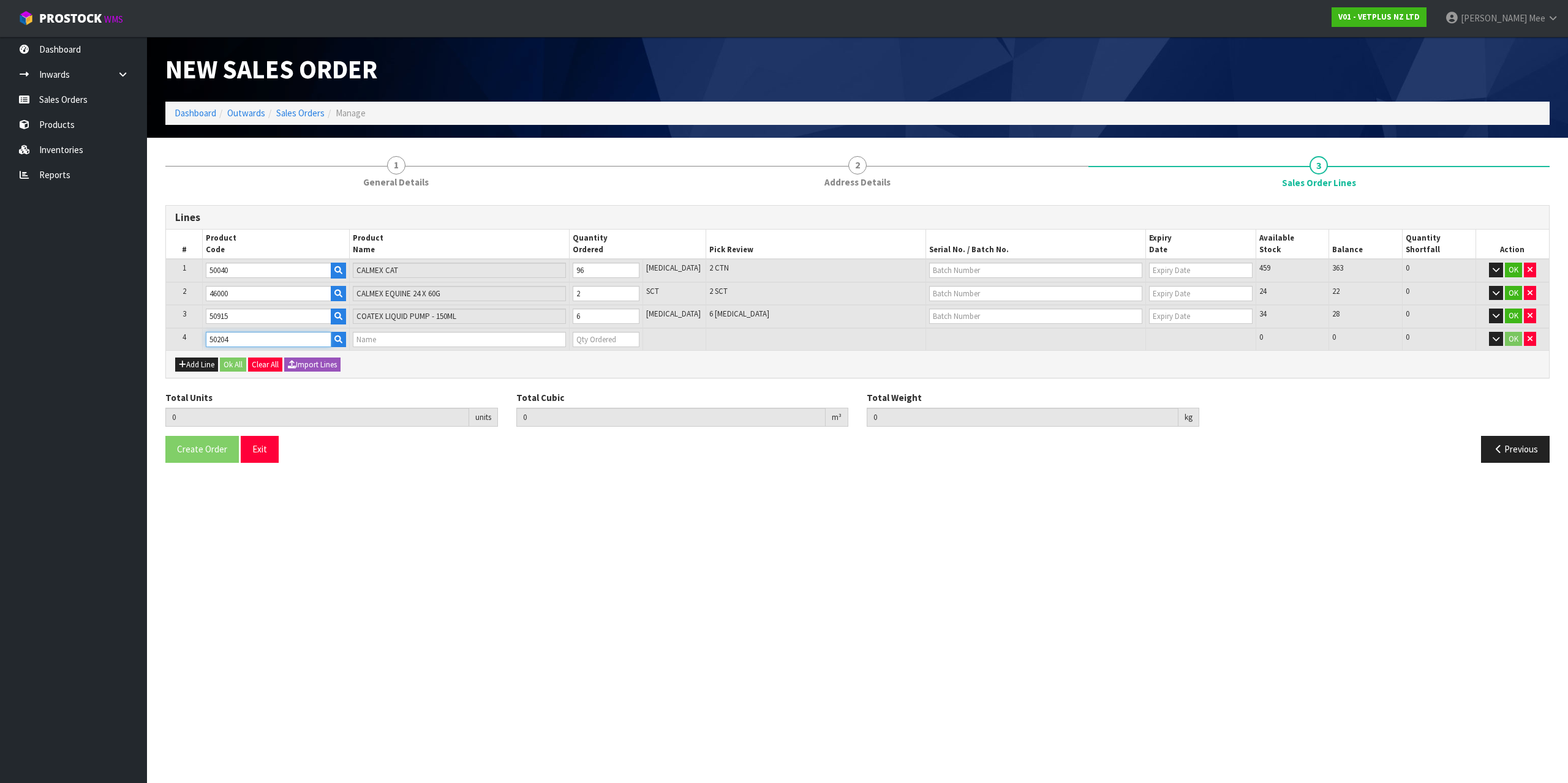
type input "SYNOQUIN EFA LARGE BREED - 120 CAPS"
type input "0"
type input "50204"
click at [598, 346] on input "0" at bounding box center [606, 339] width 67 height 15
type input "105"
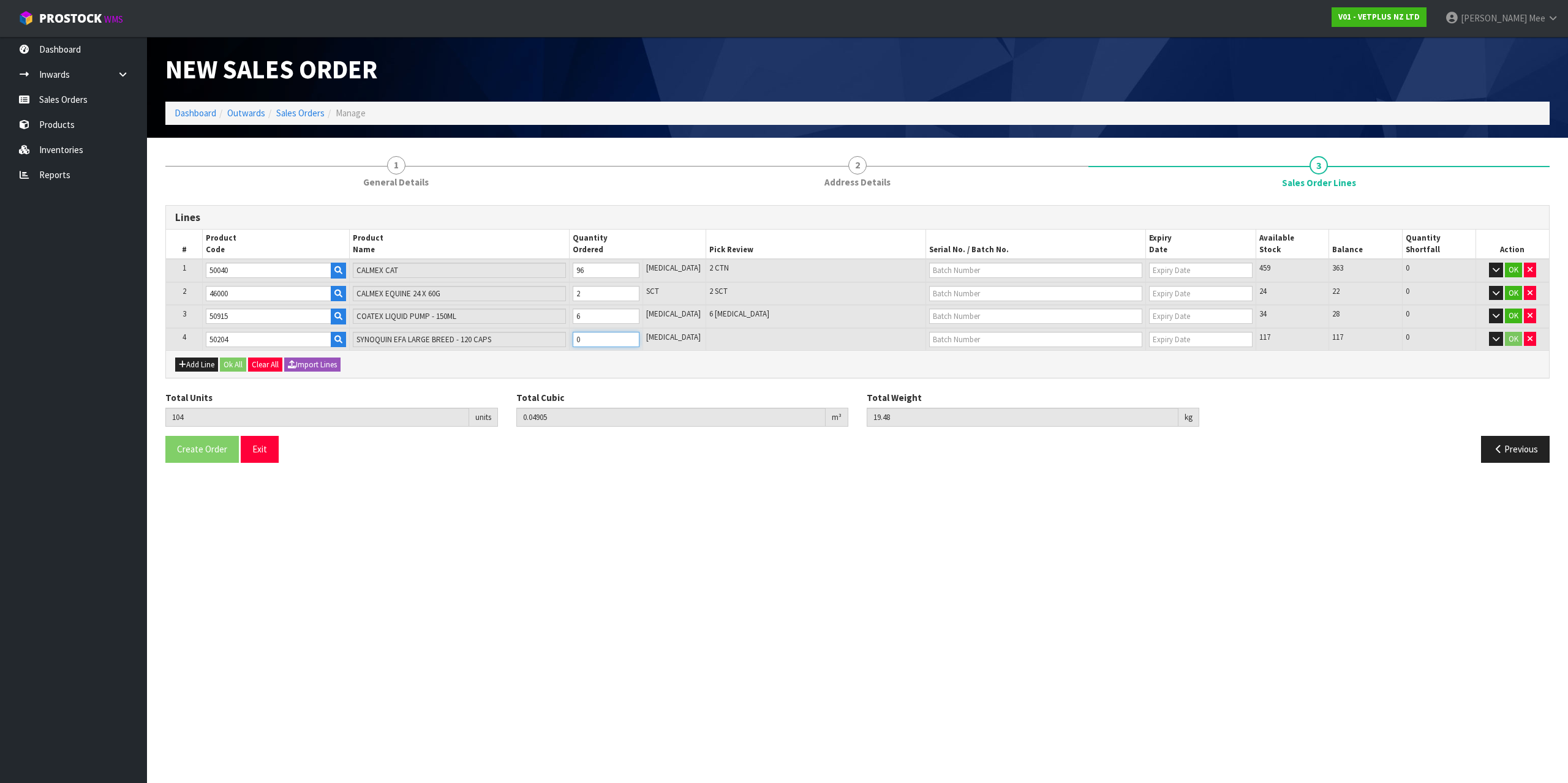
type input "0.05045"
type input "19.76"
type input "1"
click at [640, 335] on input "1" at bounding box center [606, 339] width 67 height 15
type input "106"
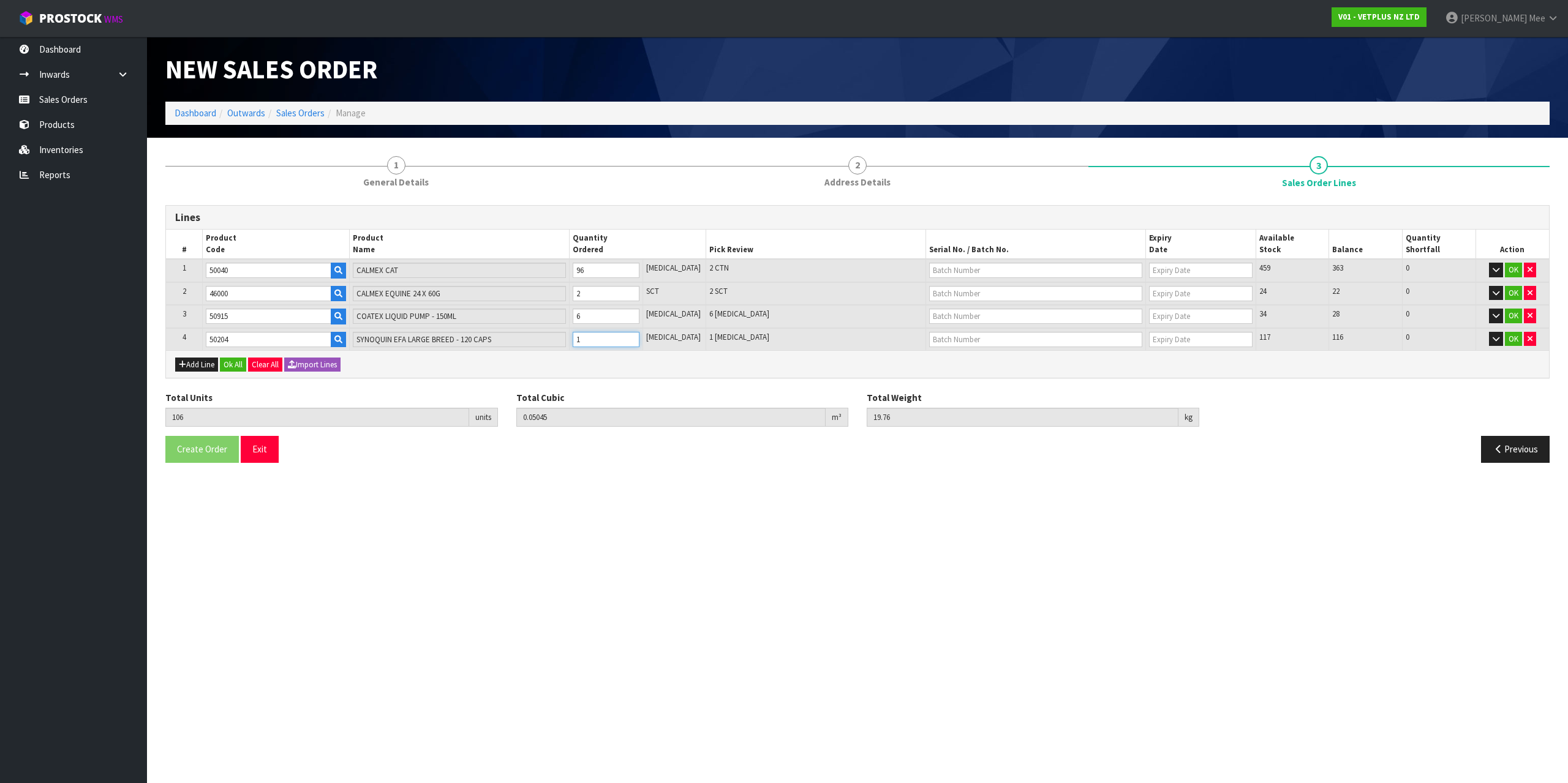
type input "0.05185"
type input "20.04"
type input "2"
click at [640, 335] on input "2" at bounding box center [606, 339] width 67 height 15
type input "107"
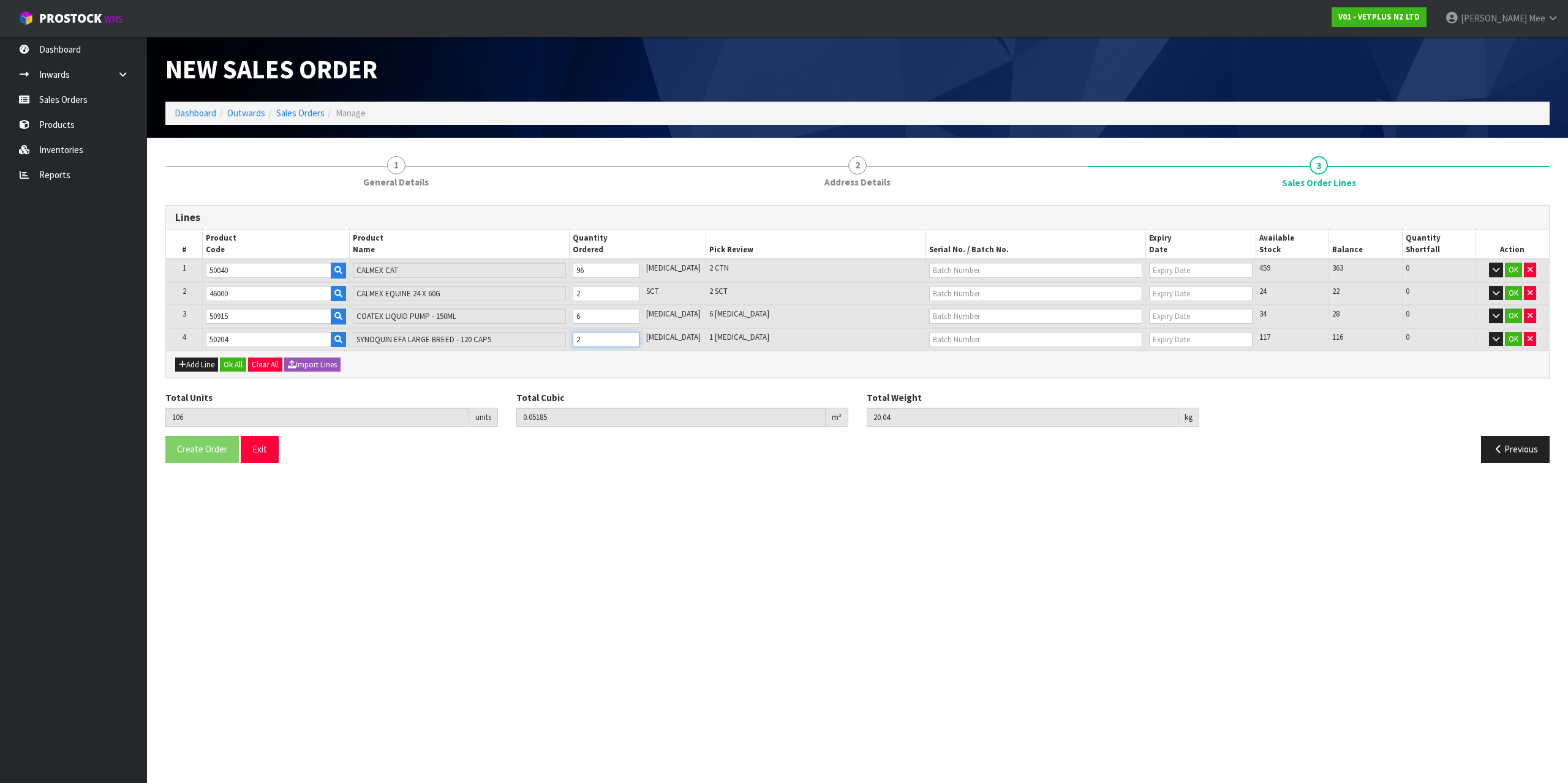
type input "0.05325"
type input "20.32"
type input "3"
click at [640, 335] on input "3" at bounding box center [606, 339] width 67 height 15
type input "108"
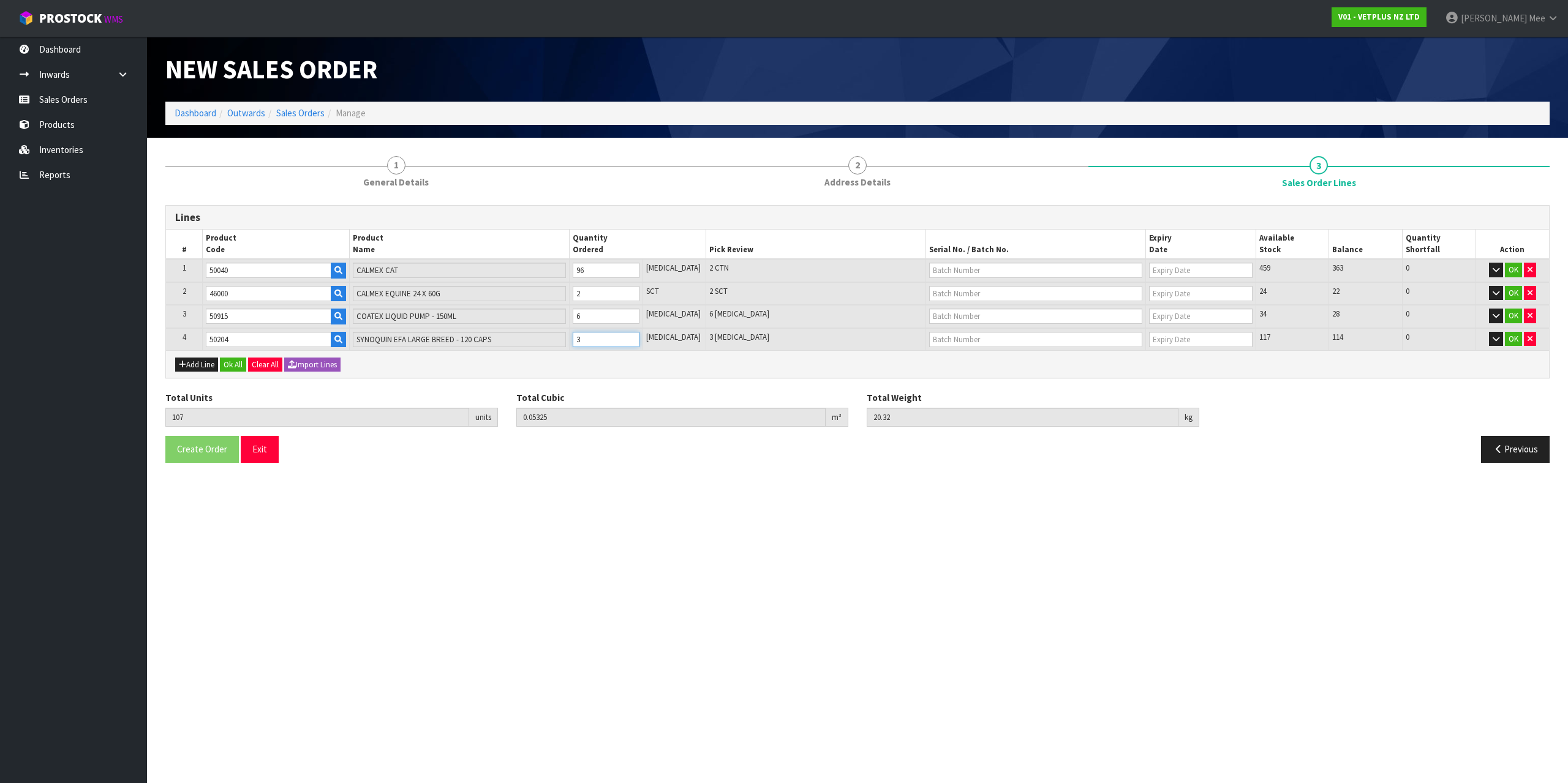
type input "0.05465"
type input "20.6"
type input "4"
click at [640, 335] on input "4" at bounding box center [606, 339] width 67 height 15
type input "109"
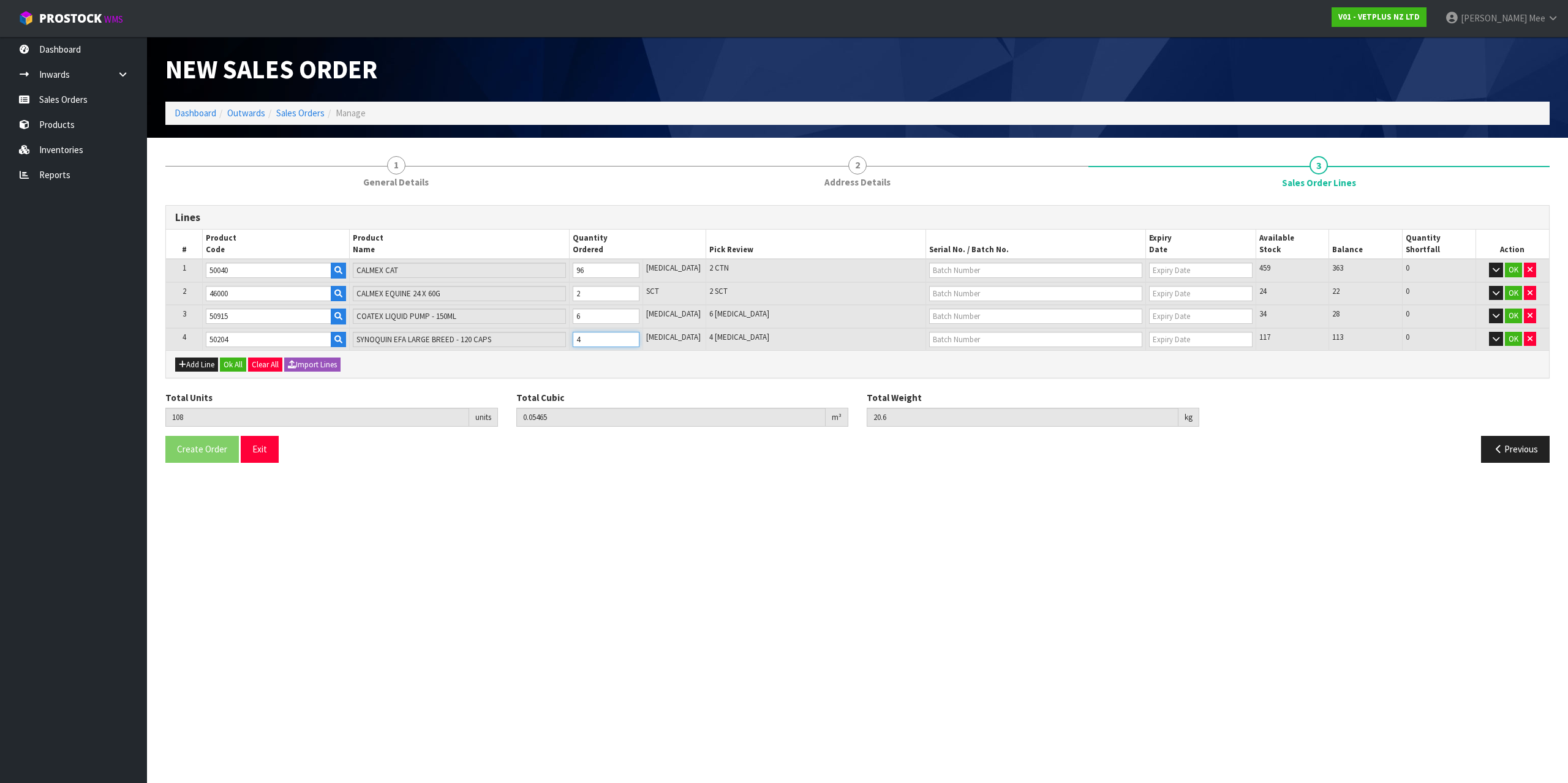
type input "0.05605"
type input "20.88"
type input "5"
click at [639, 335] on input "5" at bounding box center [606, 339] width 67 height 15
type input "110"
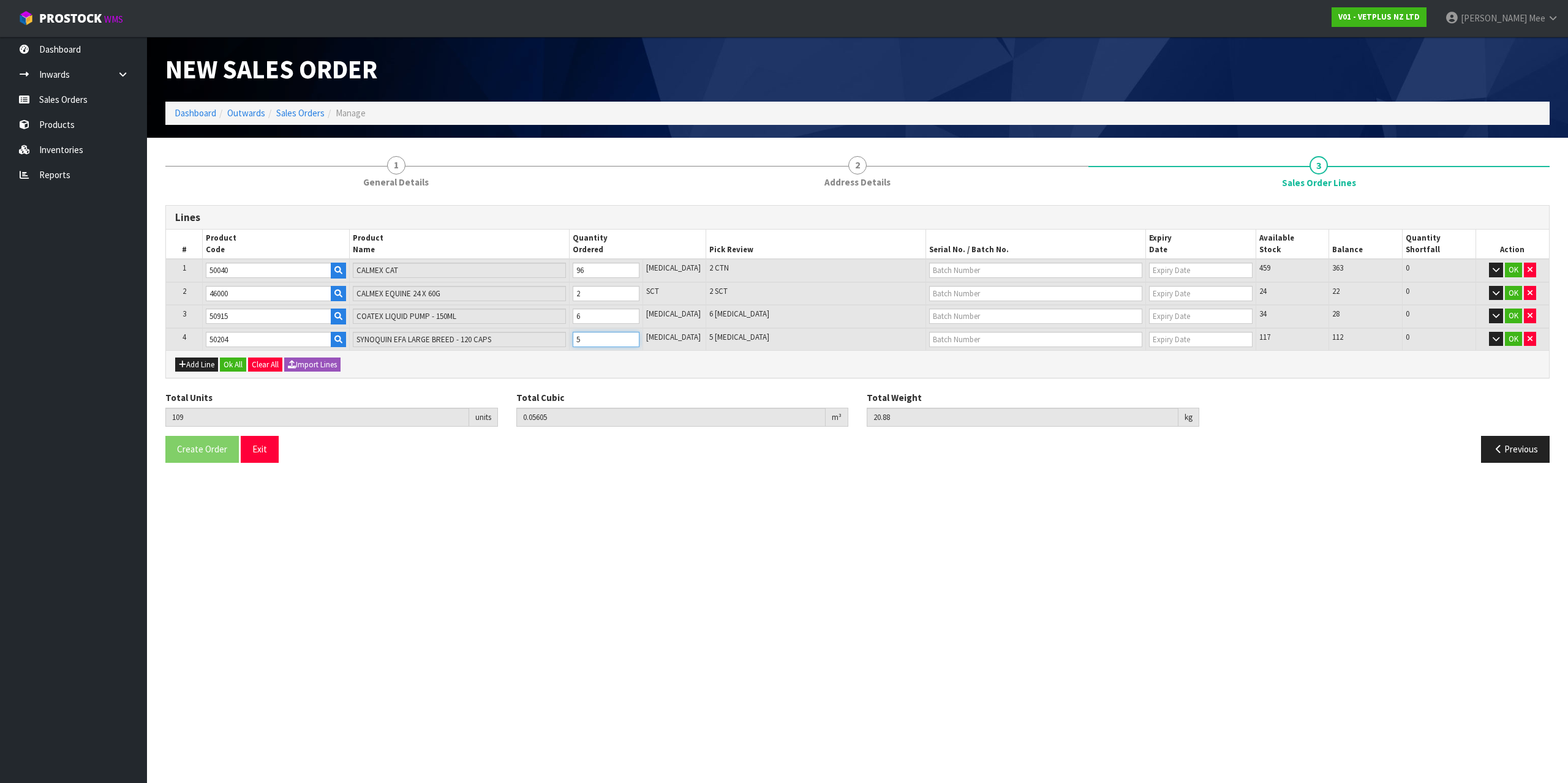
type input "0.05745"
type input "21.16"
type input "6"
click at [639, 335] on input "6" at bounding box center [606, 339] width 67 height 15
click at [234, 364] on button "Ok All" at bounding box center [233, 364] width 26 height 14
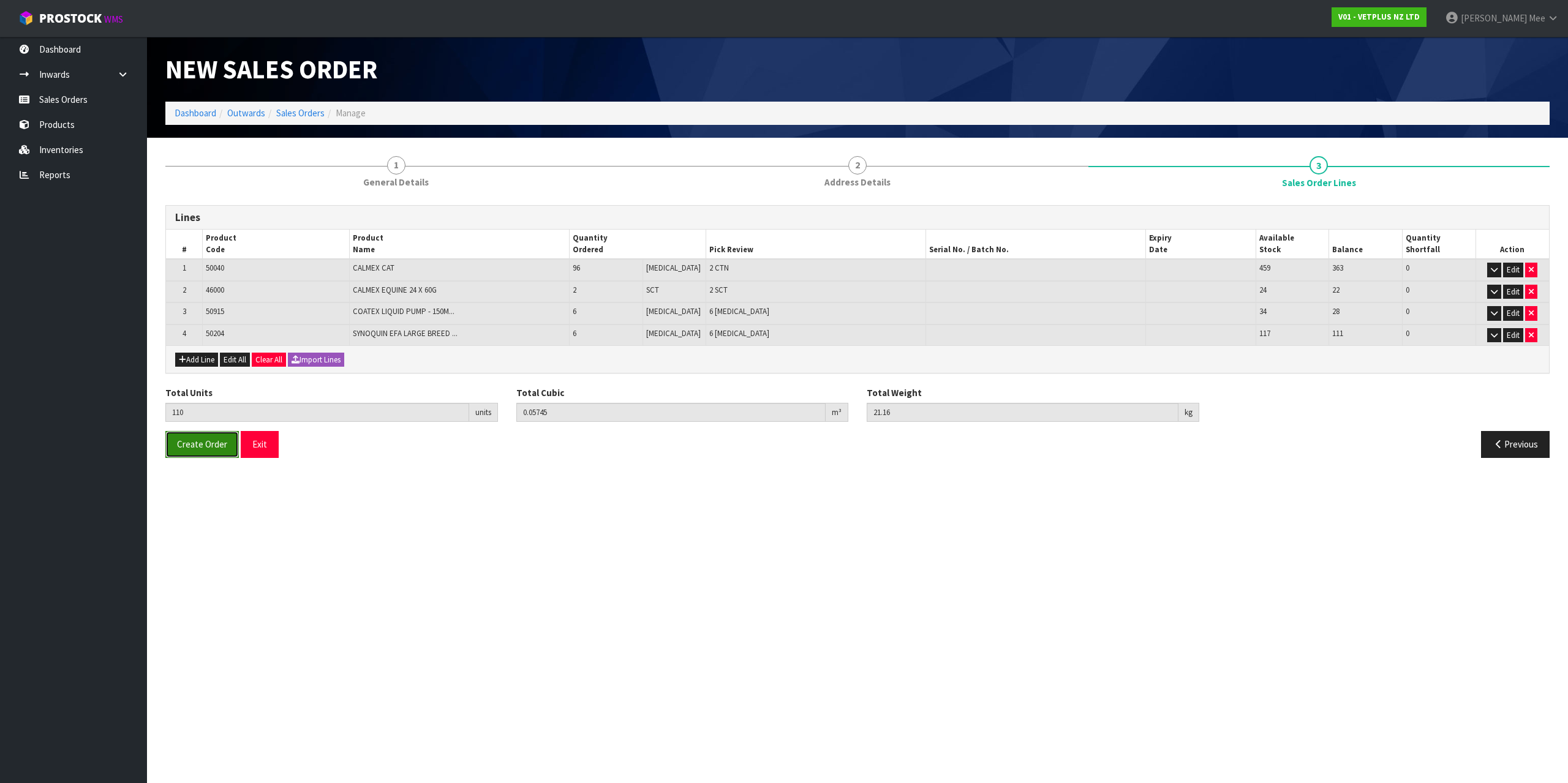
click at [222, 444] on span "Create Order" at bounding box center [202, 444] width 50 height 12
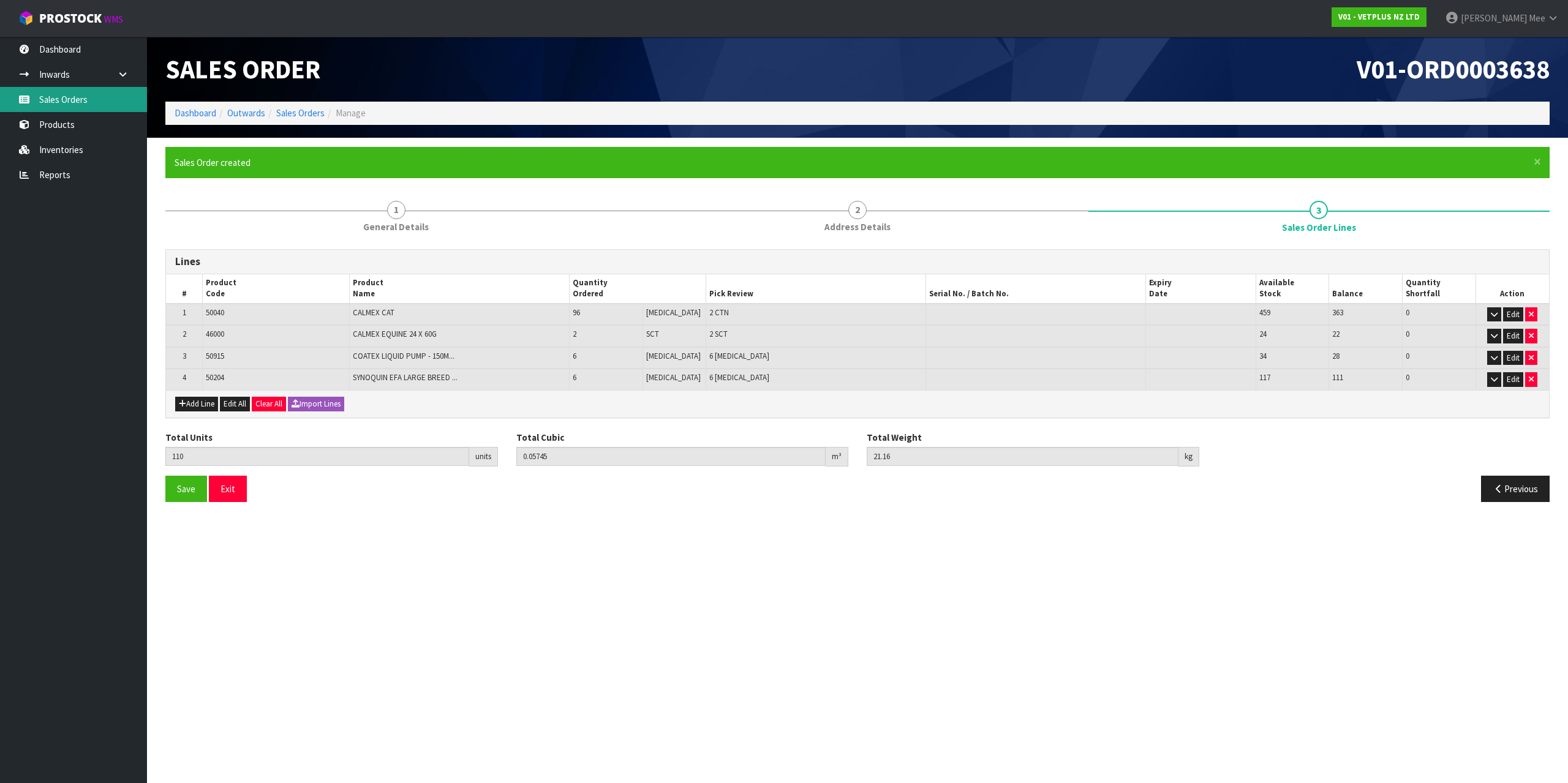
click at [79, 99] on link "Sales Orders" at bounding box center [73, 99] width 147 height 25
